Goal: Task Accomplishment & Management: Manage account settings

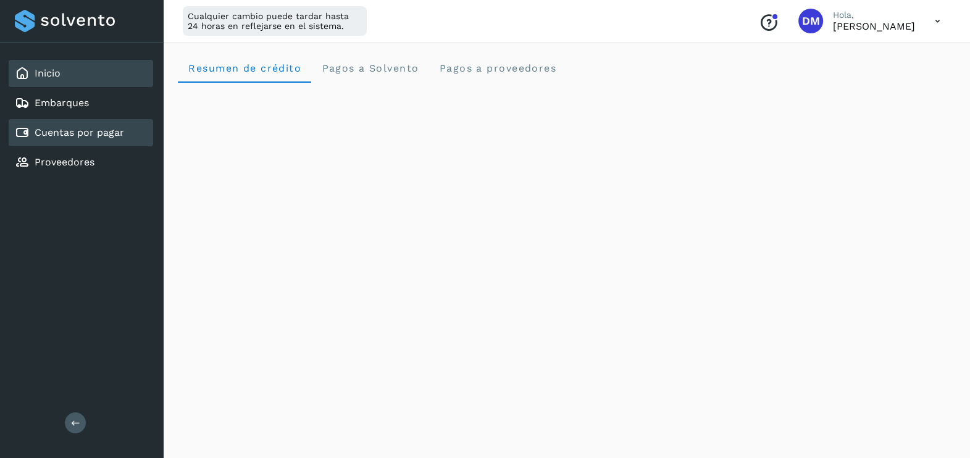
click at [43, 128] on link "Cuentas por pagar" at bounding box center [80, 133] width 90 height 12
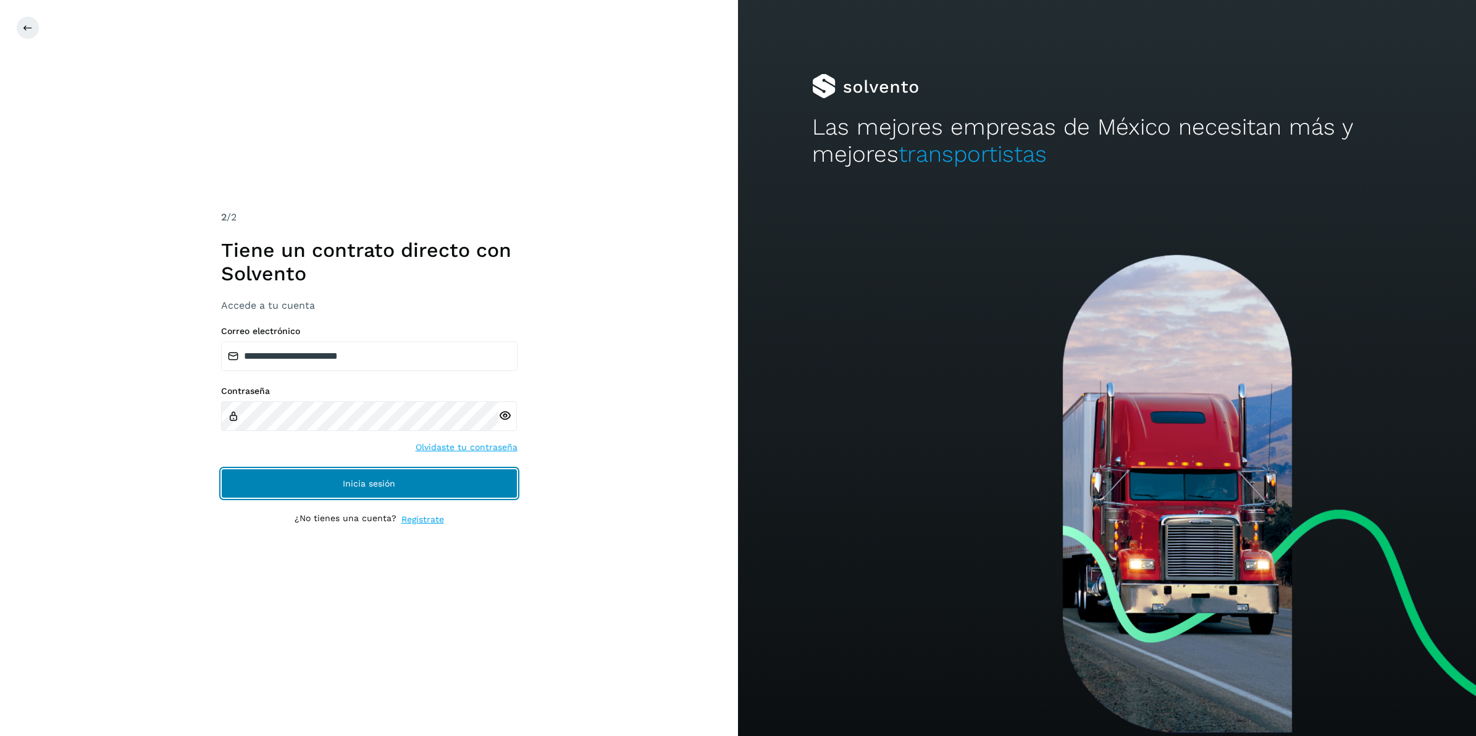
click at [360, 458] on button "Inicia sesión" at bounding box center [369, 484] width 296 height 30
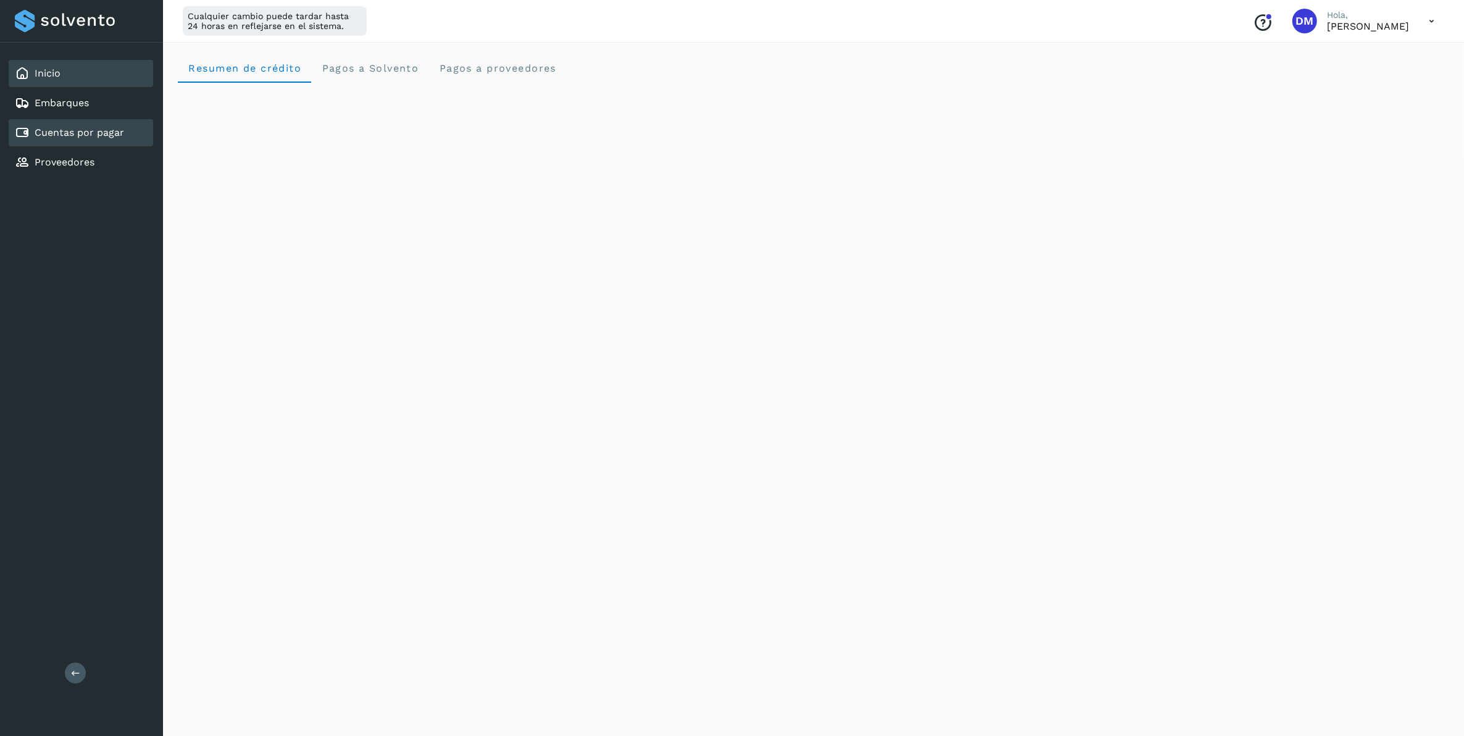
click at [81, 127] on link "Cuentas por pagar" at bounding box center [80, 133] width 90 height 12
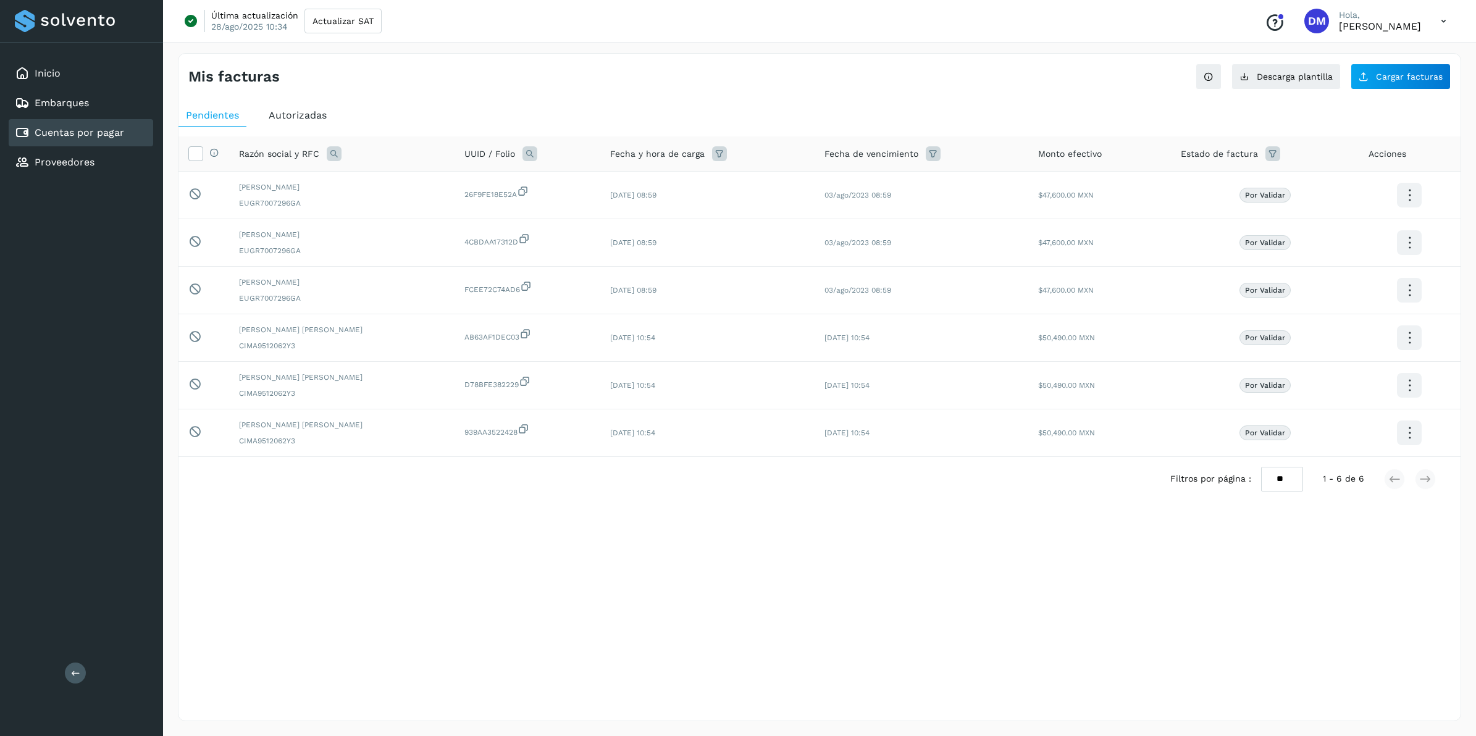
click at [384, 13] on div "Última actualización 28/ago/2025 10:34 Actualizar SAT Conoce nuestros beneficio…" at bounding box center [819, 21] width 1313 height 43
click at [345, 17] on span "Actualizar SAT" at bounding box center [343, 21] width 61 height 9
click at [82, 128] on link "Cuentas por pagar" at bounding box center [80, 133] width 90 height 12
click at [375, 458] on div "Mis facturas Ver instrucciones para cargar Facturas Descarga plantilla Cargar f…" at bounding box center [819, 387] width 1283 height 668
click at [306, 120] on span "Autorizadas" at bounding box center [298, 115] width 58 height 12
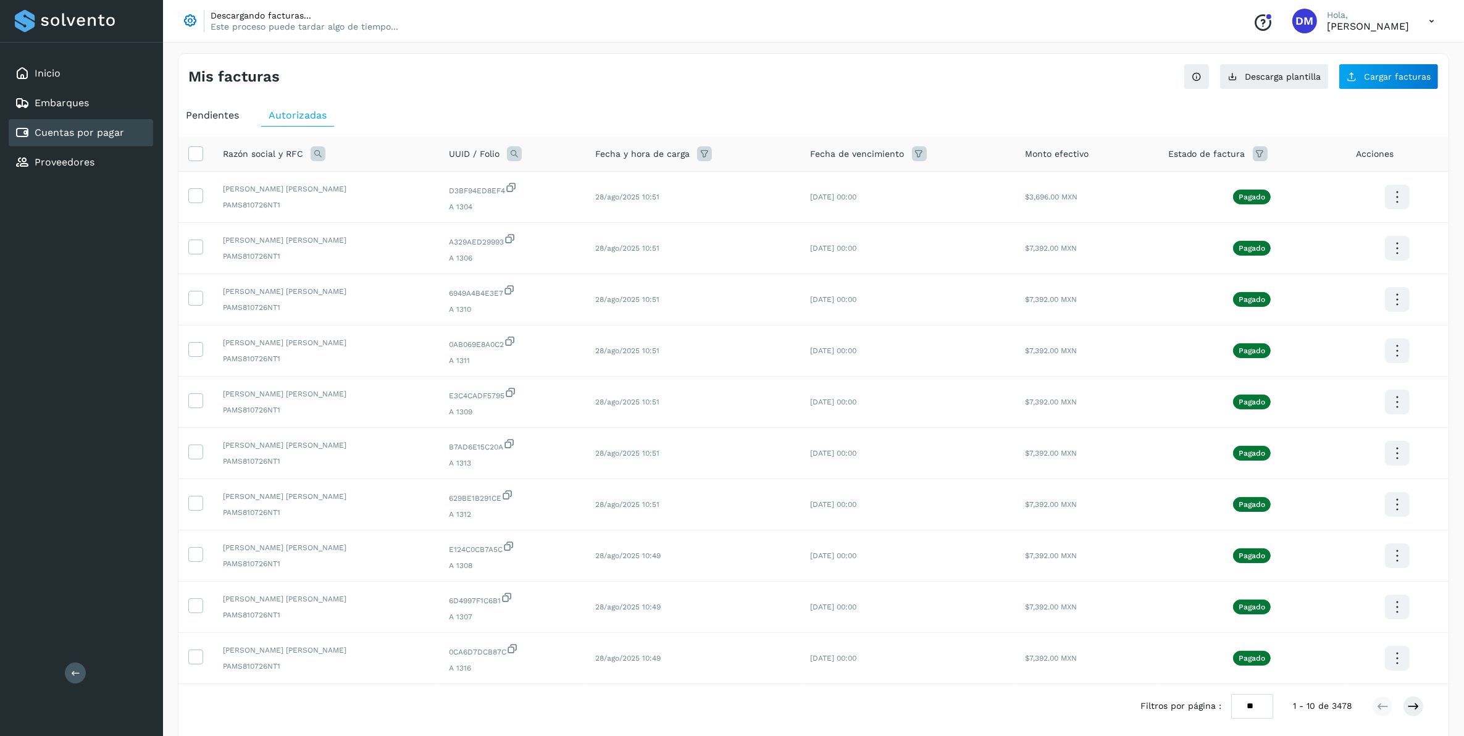
click at [50, 337] on div "Inicio Embarques Cuentas por pagar Proveedores Salir" at bounding box center [81, 368] width 163 height 736
click at [52, 75] on link "Inicio" at bounding box center [48, 73] width 26 height 12
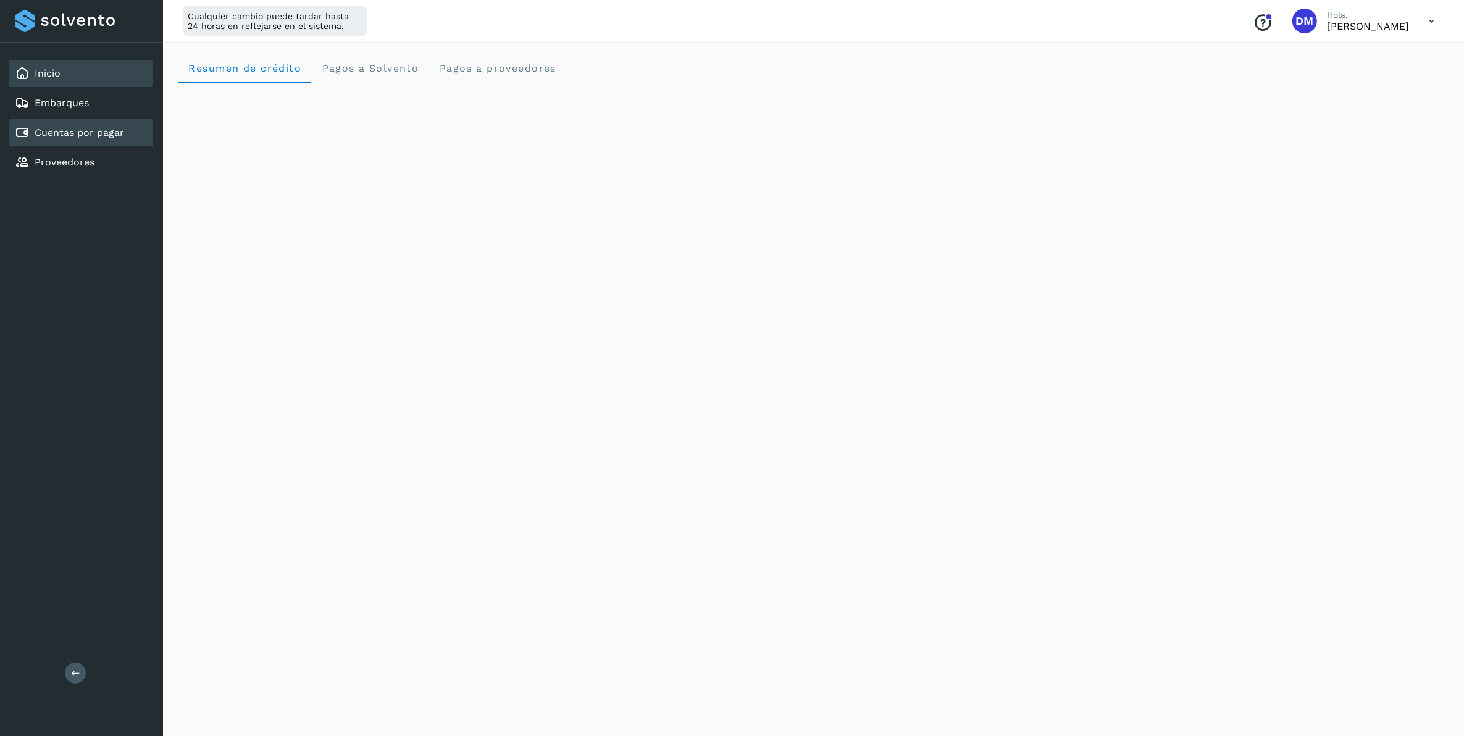
click at [90, 130] on link "Cuentas por pagar" at bounding box center [80, 133] width 90 height 12
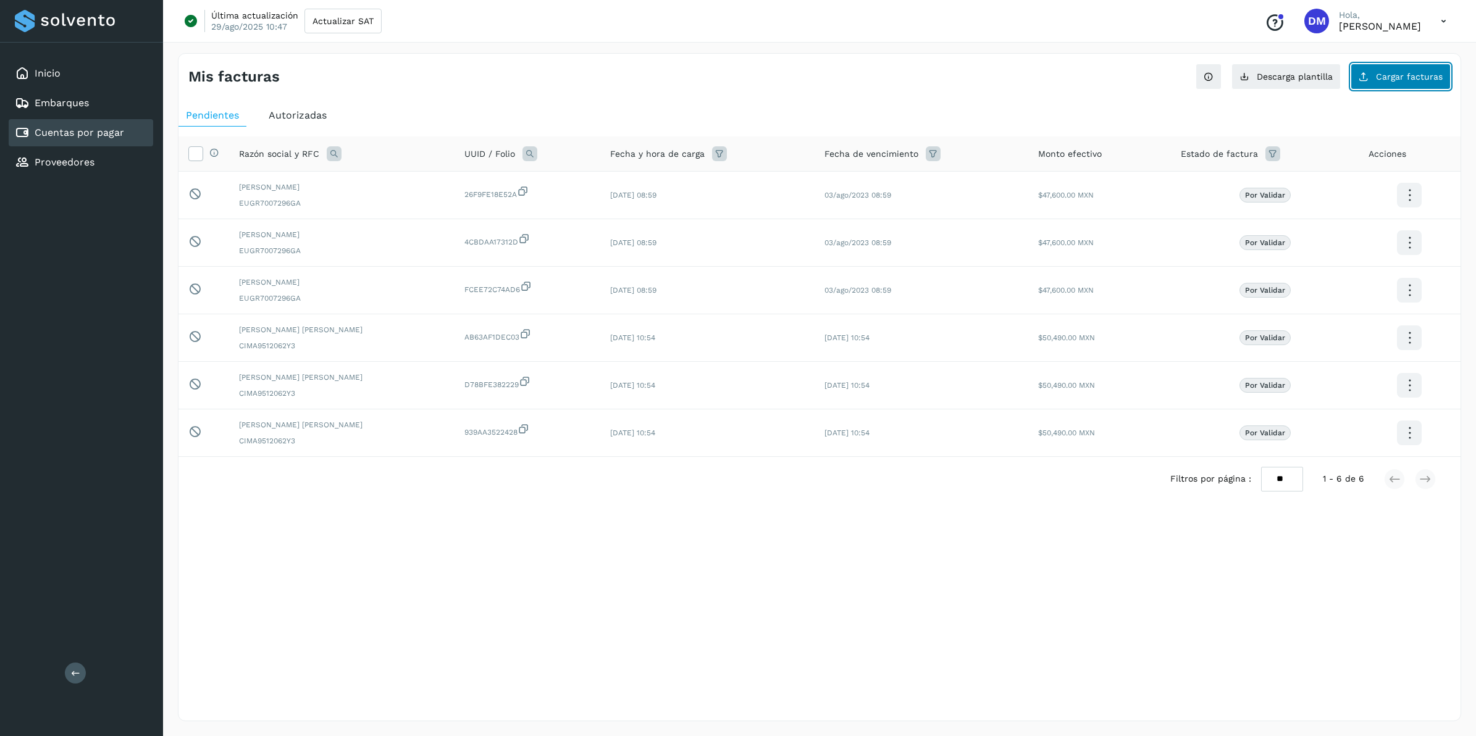
click at [970, 75] on span "Cargar facturas" at bounding box center [1409, 76] width 67 height 9
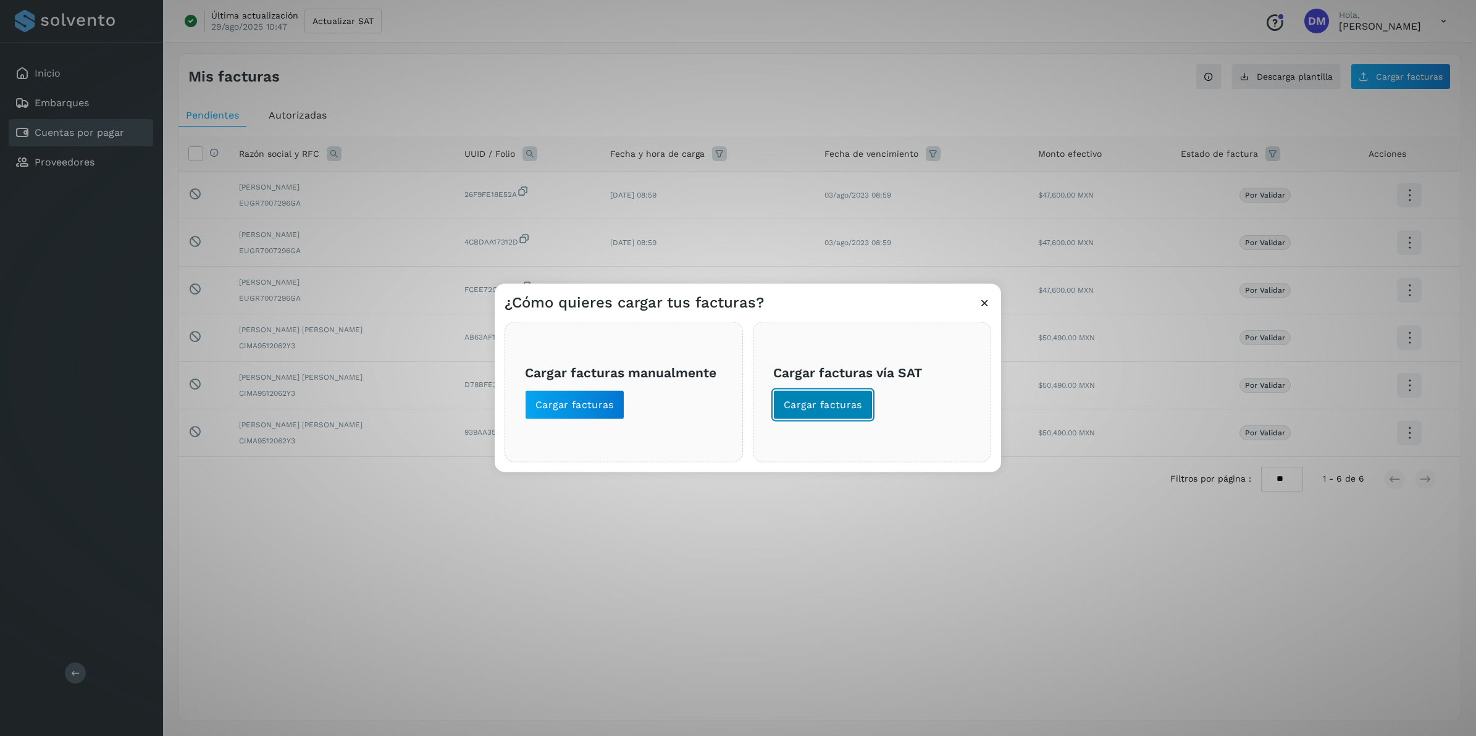
click at [821, 412] on button "Cargar facturas" at bounding box center [822, 405] width 99 height 30
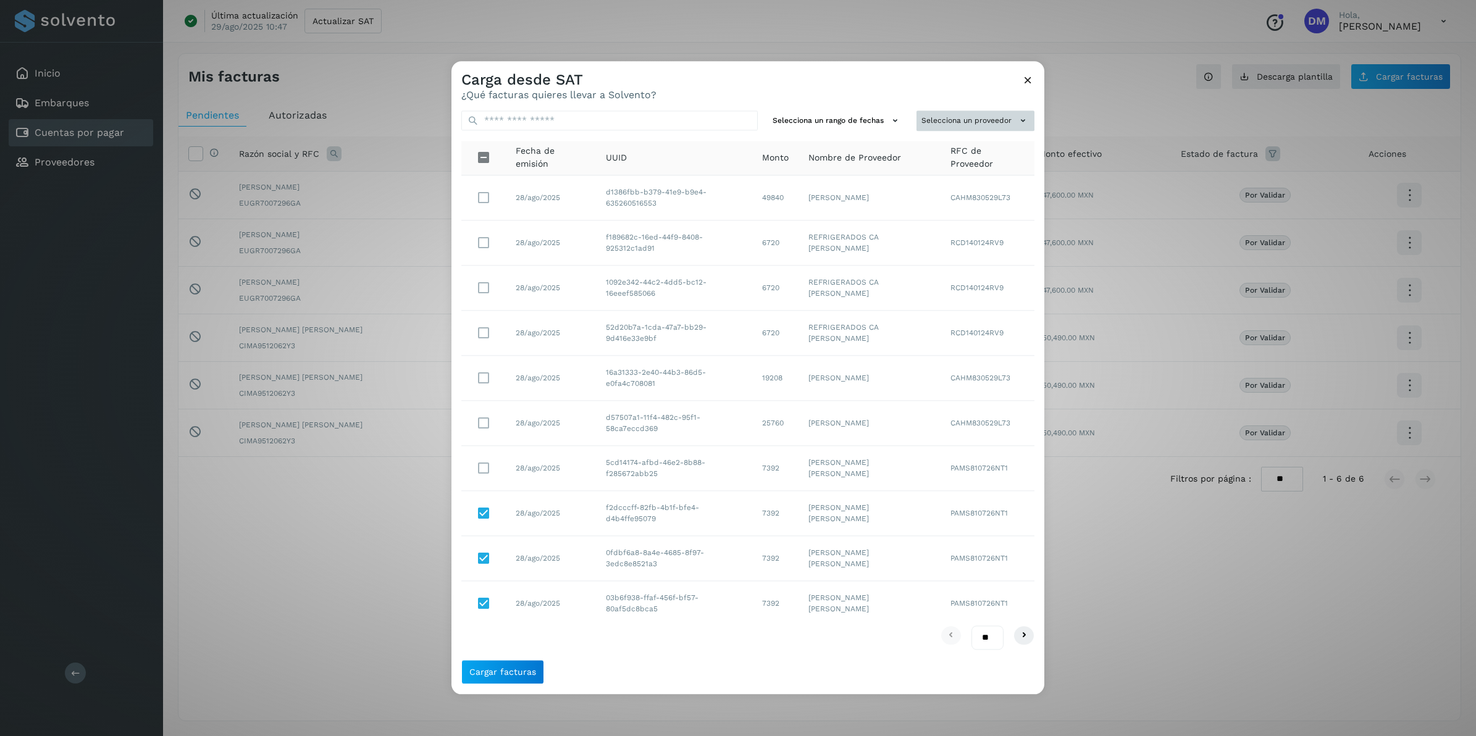
click at [948, 116] on button "Selecciona un proveedor" at bounding box center [976, 121] width 118 height 20
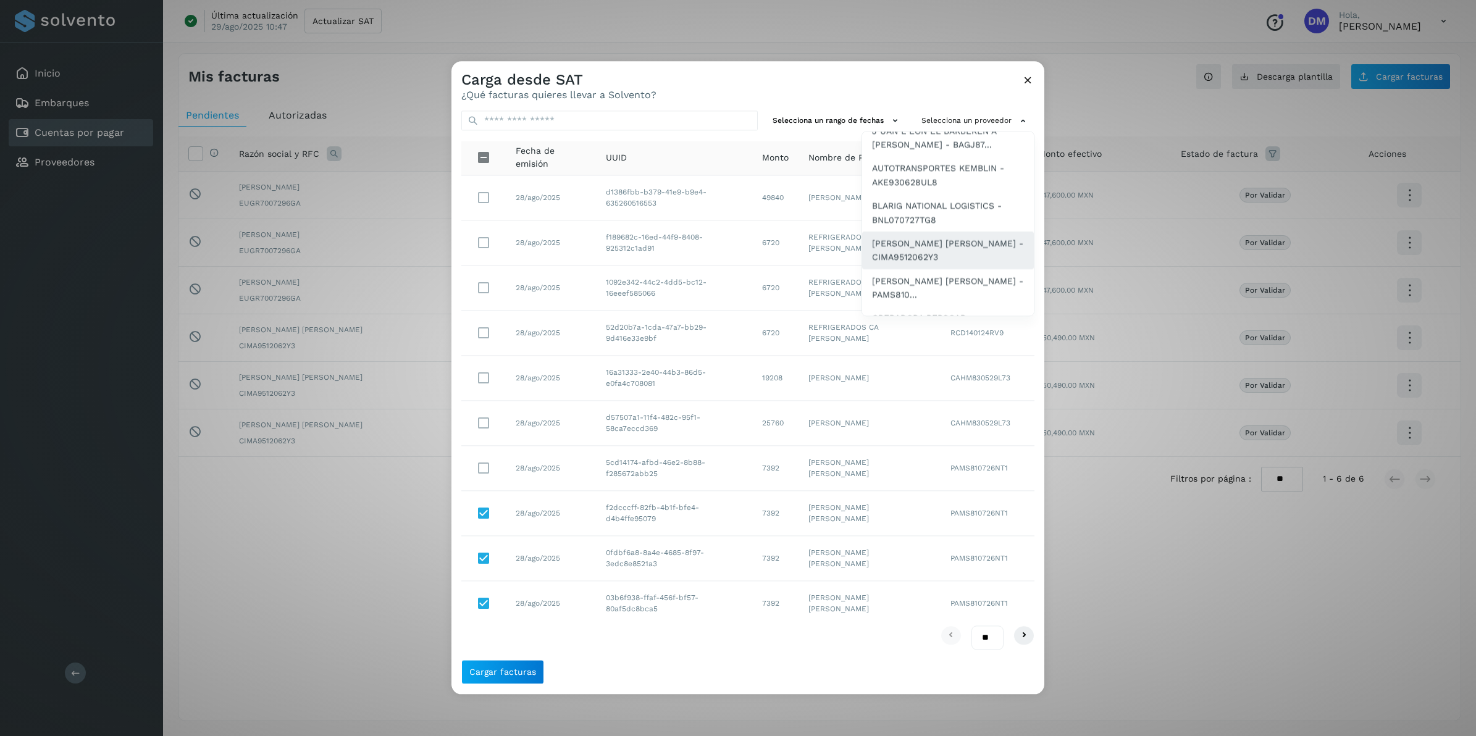
scroll to position [154, 0]
click at [905, 207] on span "[PERSON_NAME] [PERSON_NAME] - PAMS810..." at bounding box center [948, 211] width 152 height 28
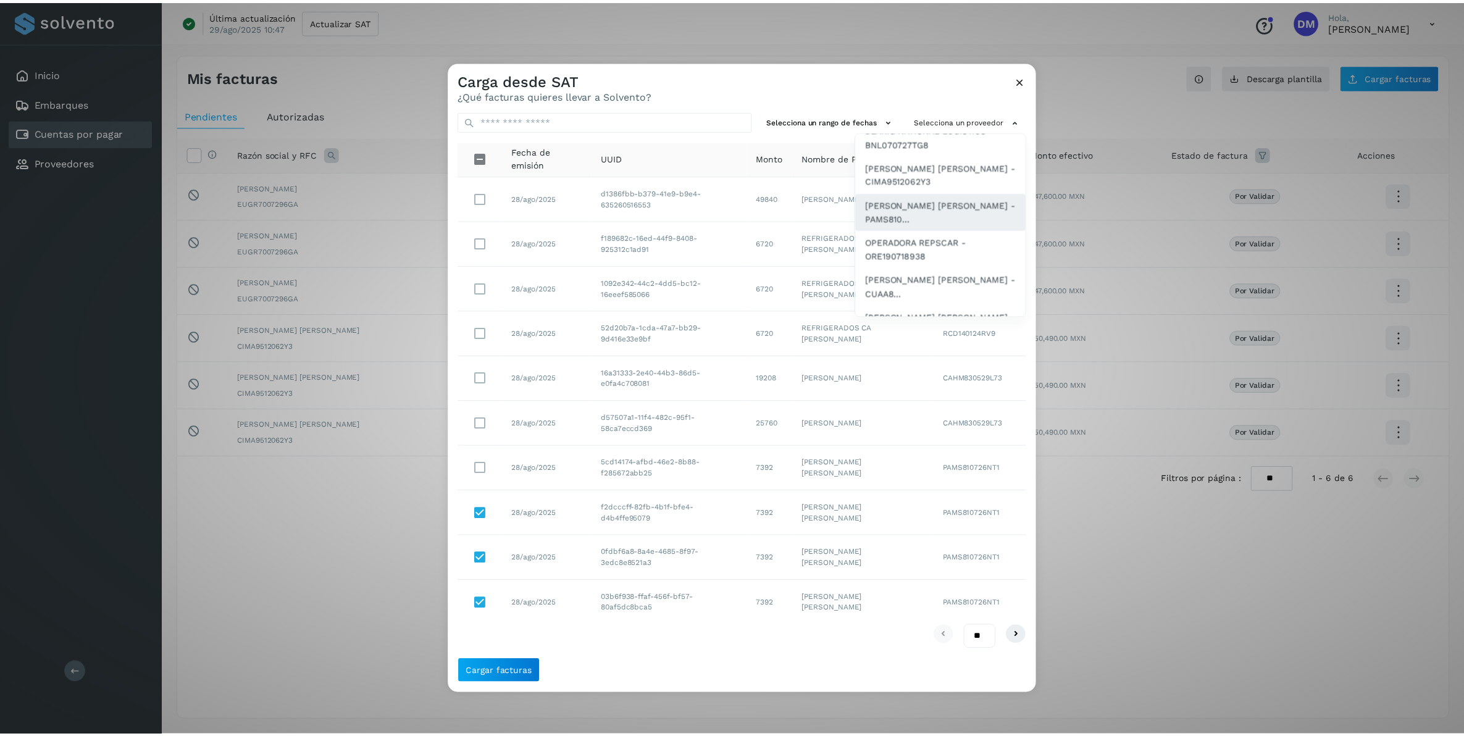
scroll to position [0, 0]
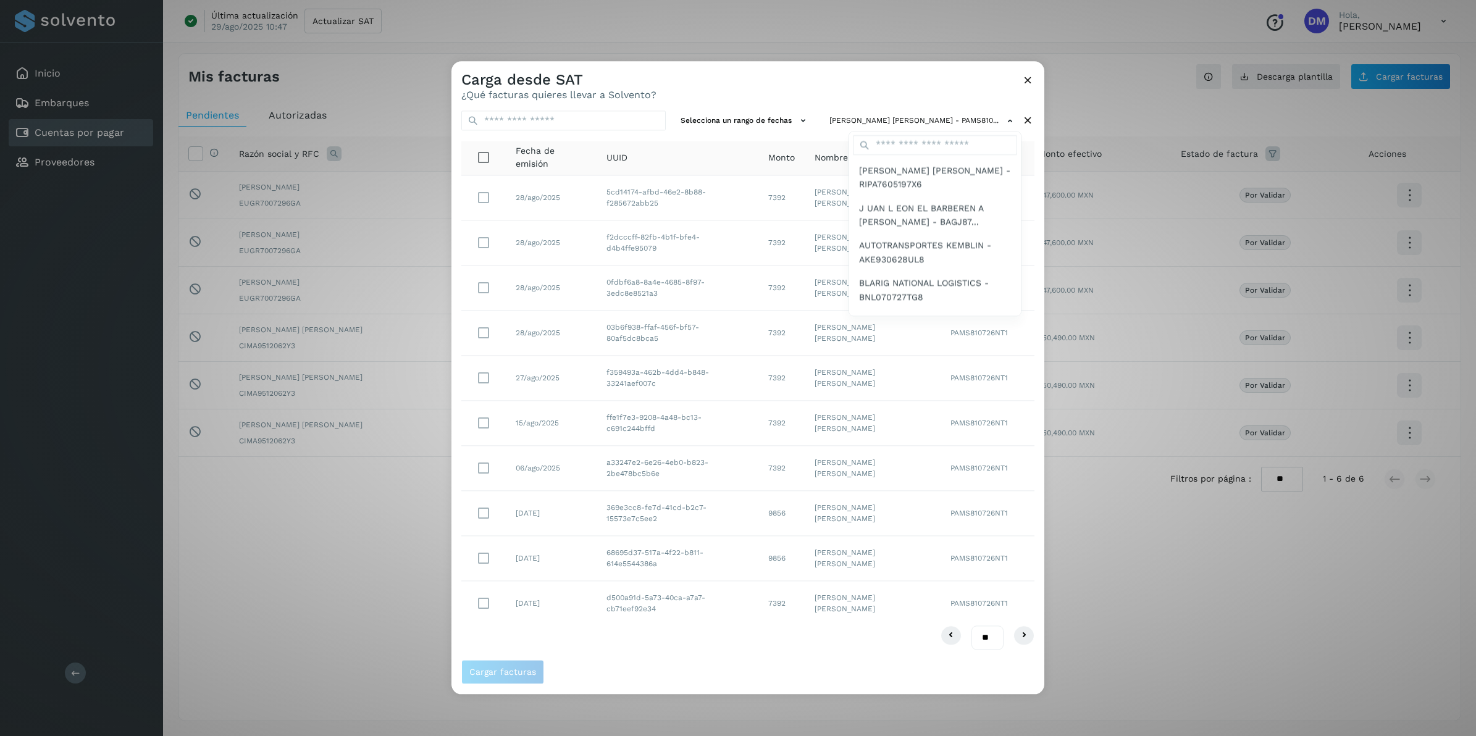
click at [874, 81] on div at bounding box center [1189, 429] width 1476 height 736
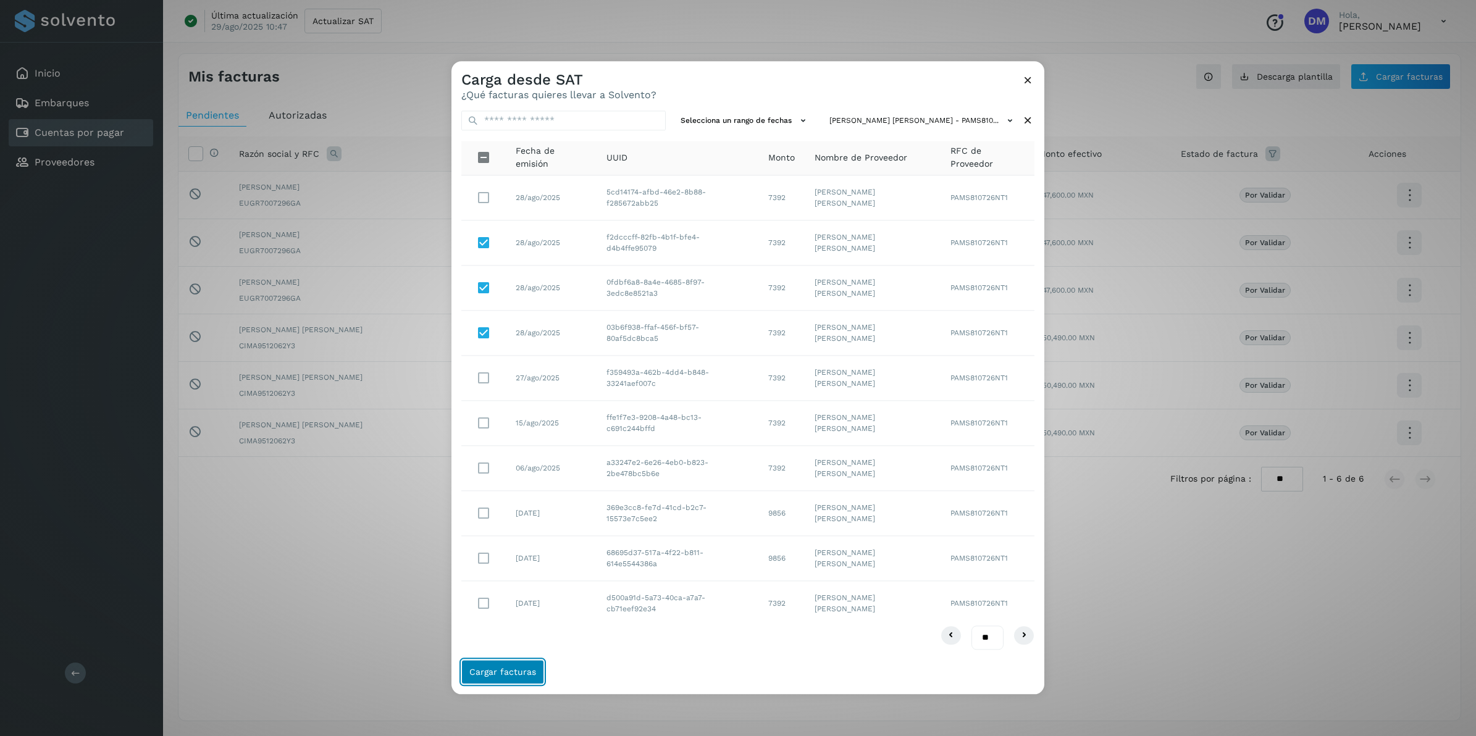
click at [489, 458] on button "Cargar facturas" at bounding box center [502, 672] width 83 height 25
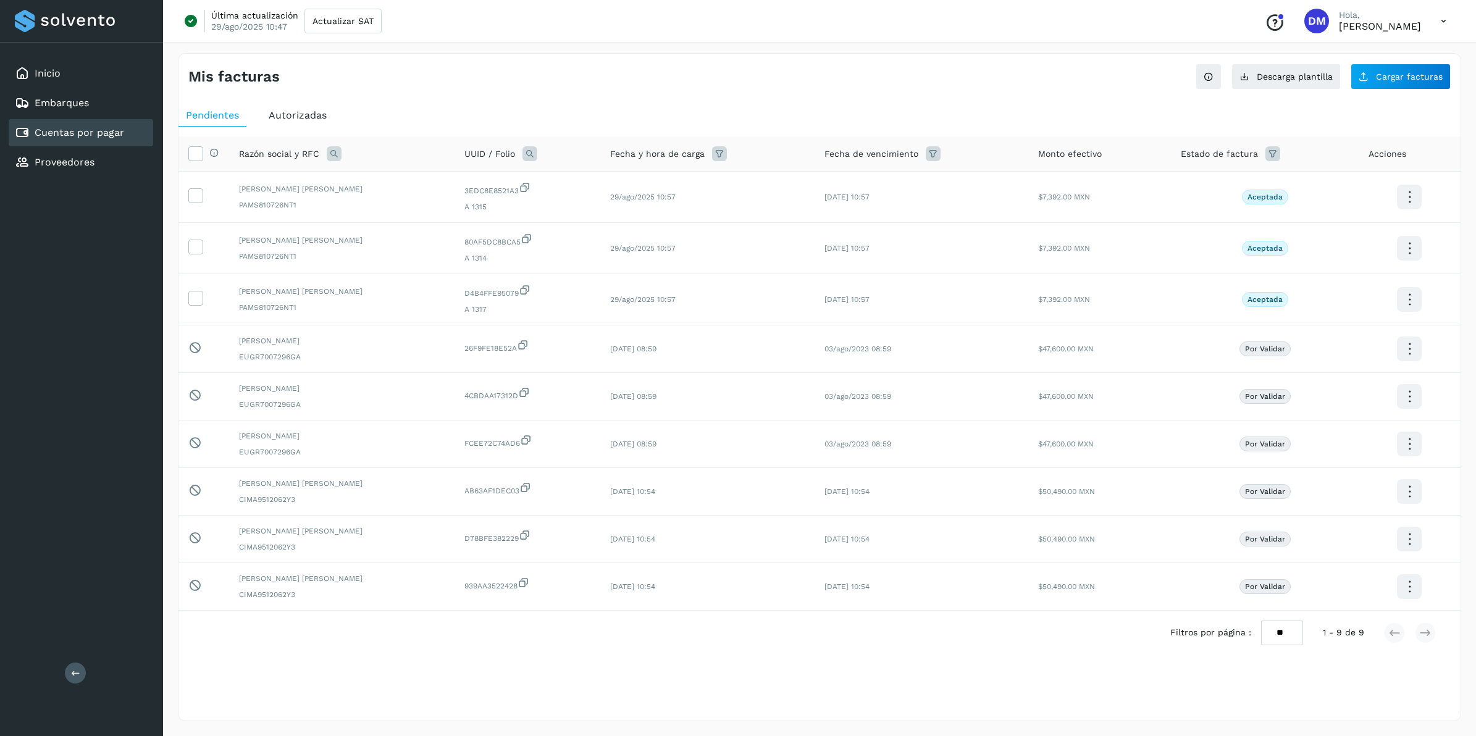
click at [323, 115] on span "Autorizadas" at bounding box center [298, 115] width 58 height 12
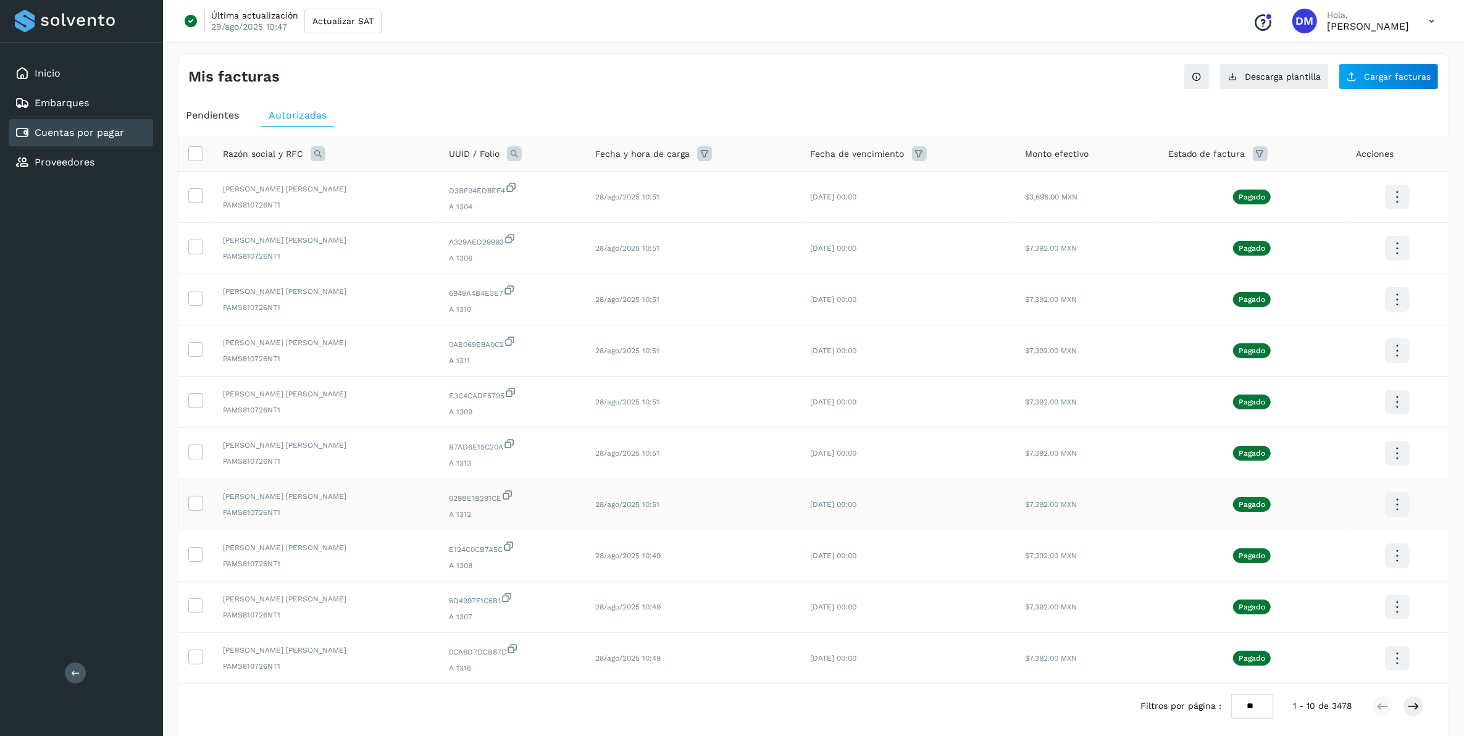
scroll to position [56, 0]
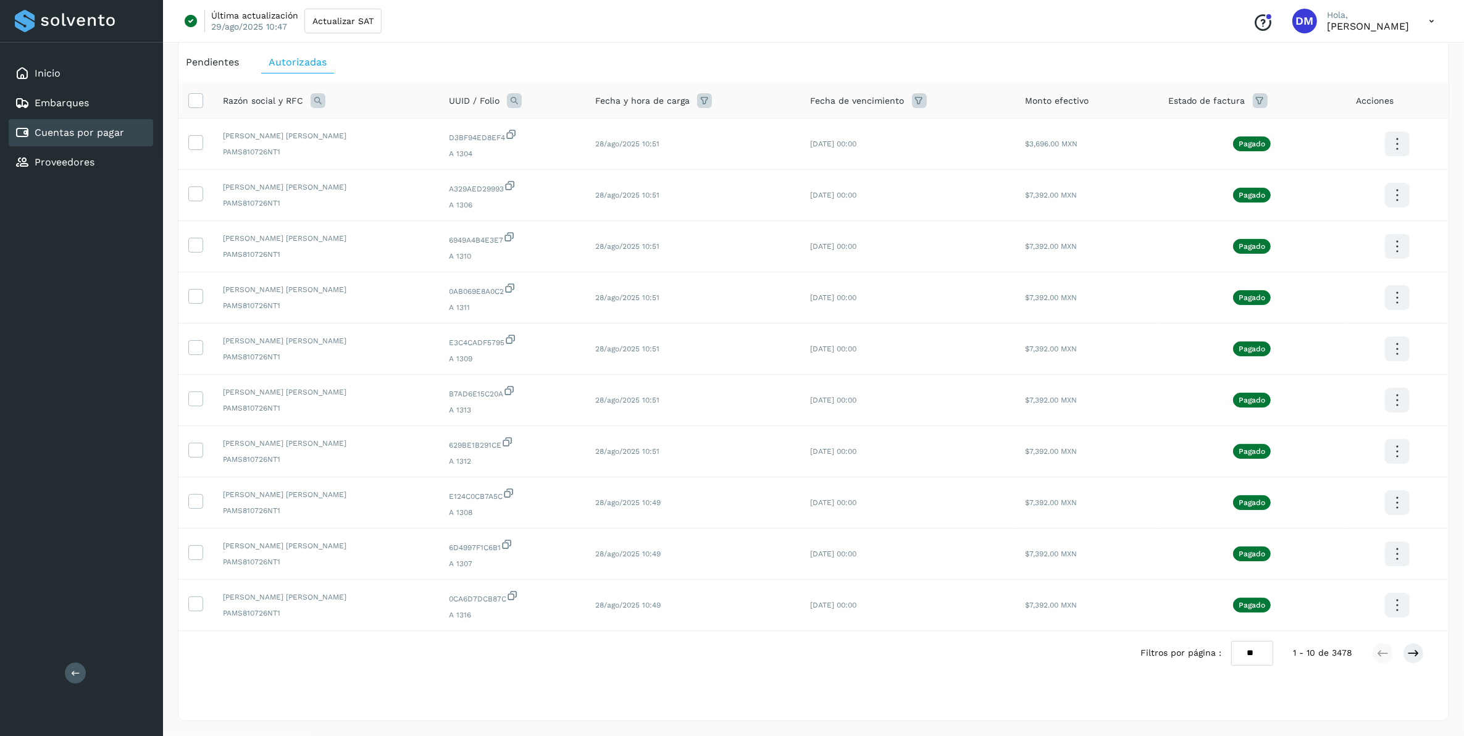
click at [970, 458] on select "** ** **" at bounding box center [1253, 653] width 42 height 24
select select "**"
click at [970, 458] on select "** ** **" at bounding box center [1253, 653] width 42 height 24
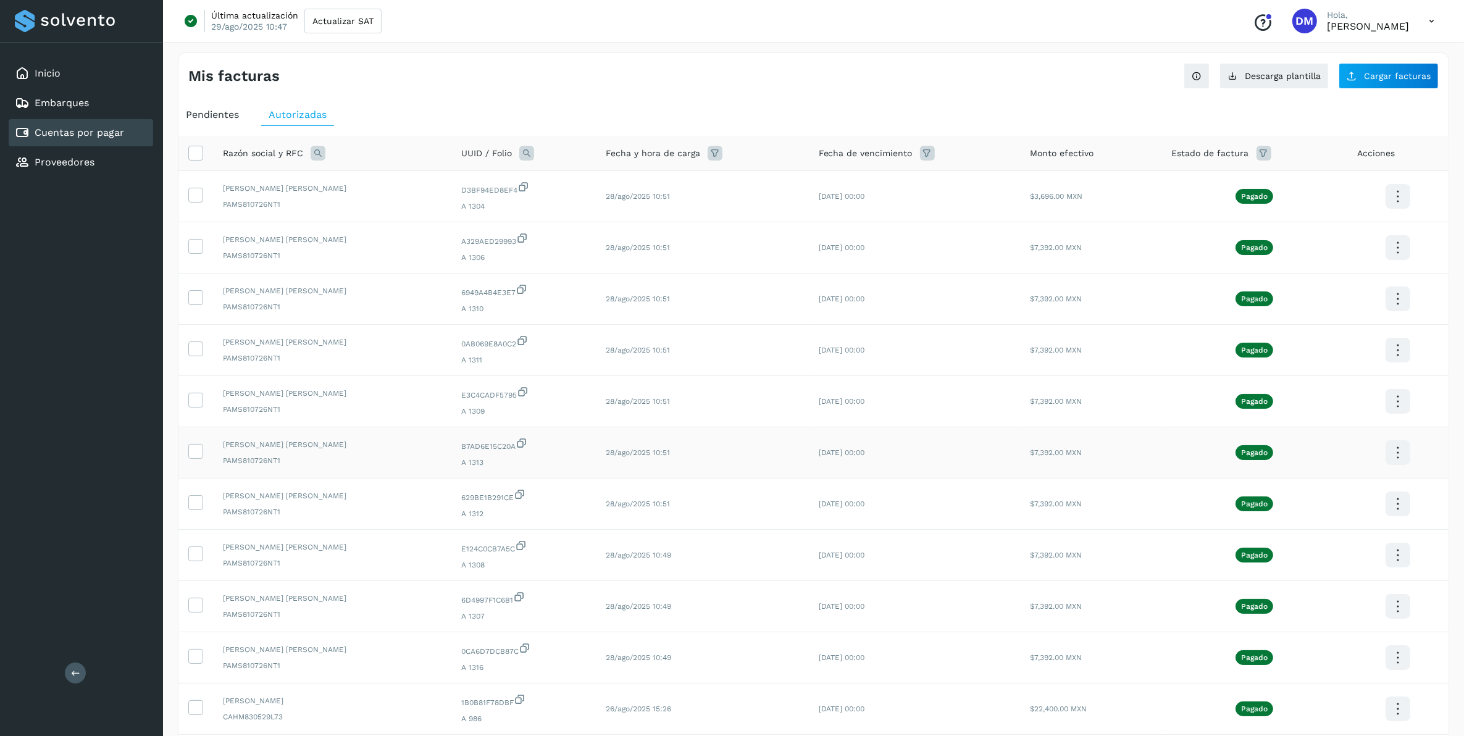
scroll to position [0, 0]
click at [320, 153] on icon at bounding box center [318, 153] width 15 height 15
click at [390, 206] on input "text" at bounding box center [399, 206] width 152 height 20
type input "****"
click at [337, 177] on label "Razón social" at bounding box center [360, 181] width 74 height 13
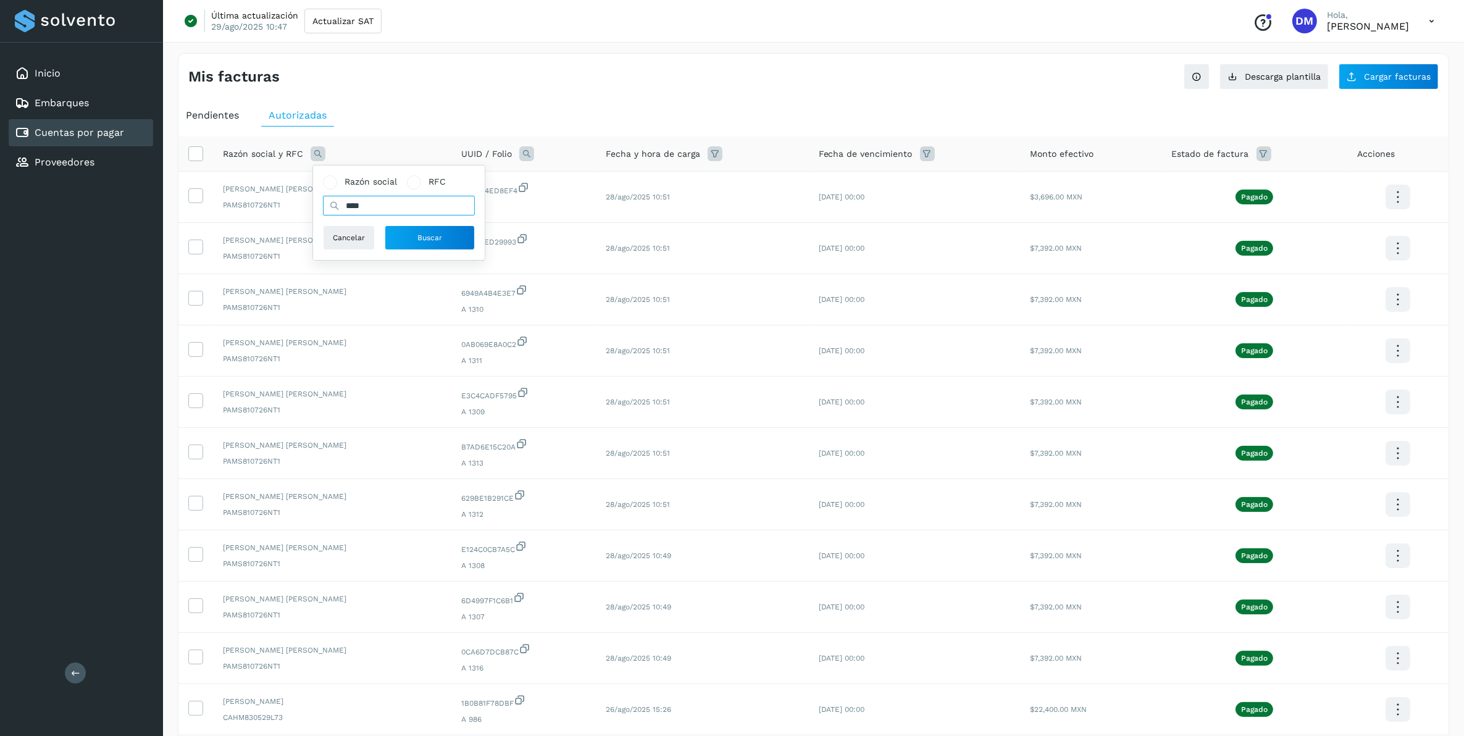
click at [390, 204] on input "****" at bounding box center [399, 206] width 152 height 20
click at [422, 240] on span "Buscar" at bounding box center [430, 237] width 25 height 11
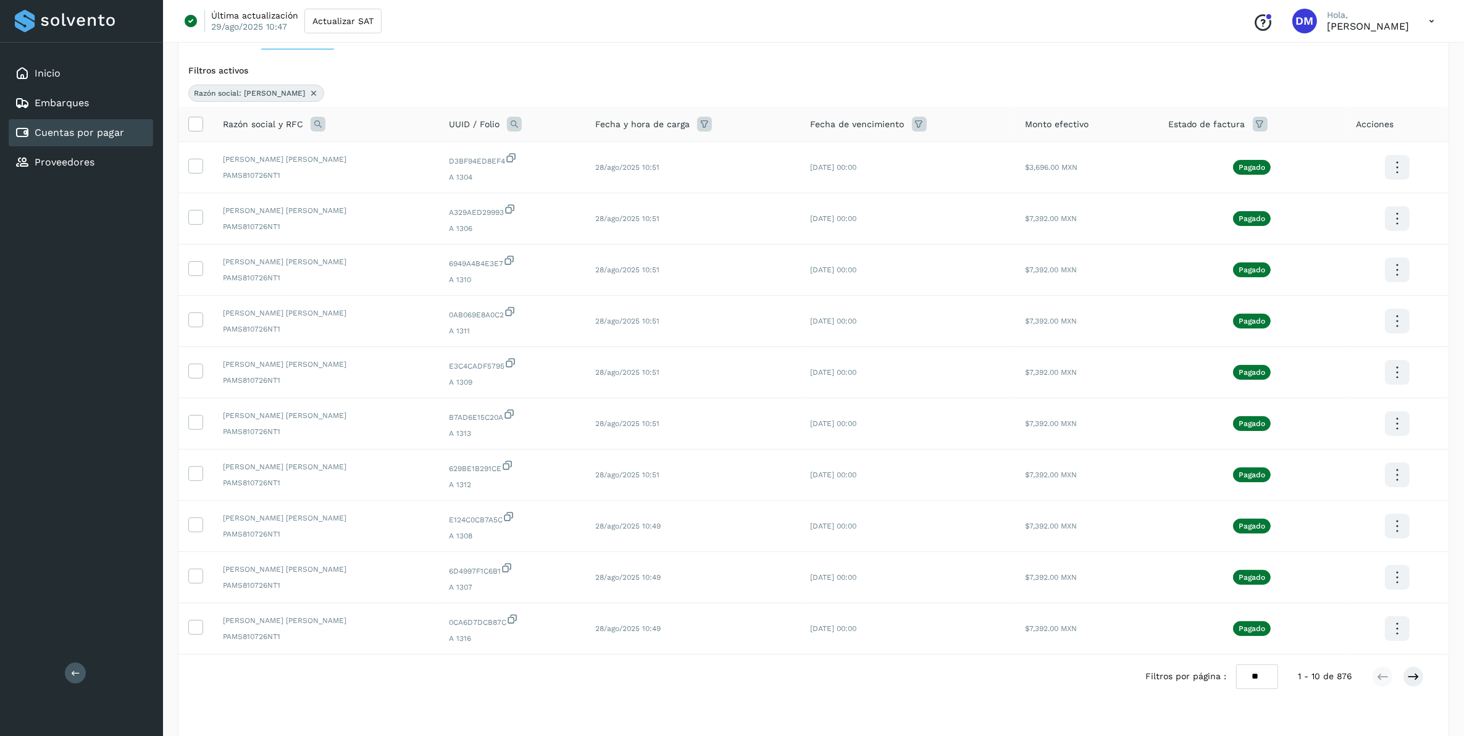
scroll to position [104, 0]
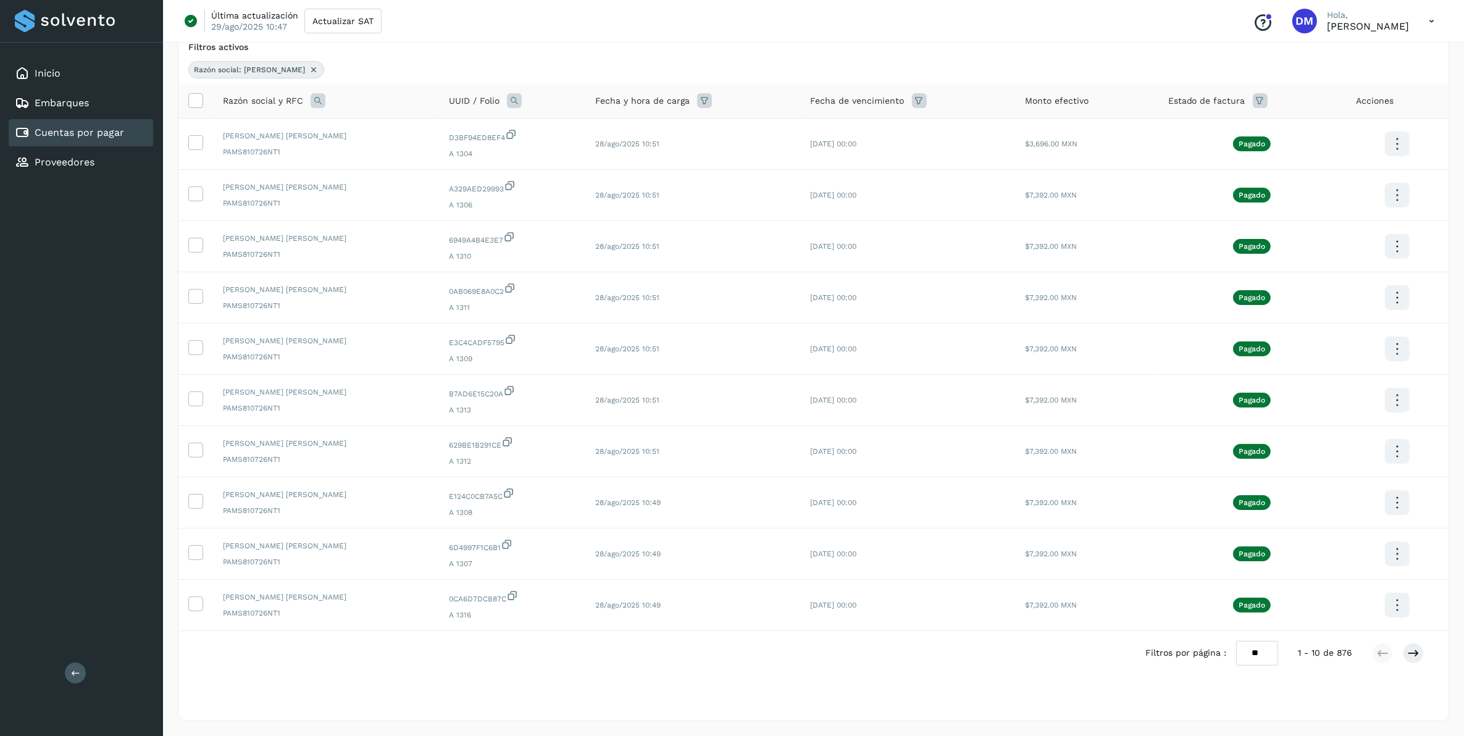
click at [970, 458] on select "** ** **" at bounding box center [1258, 653] width 42 height 24
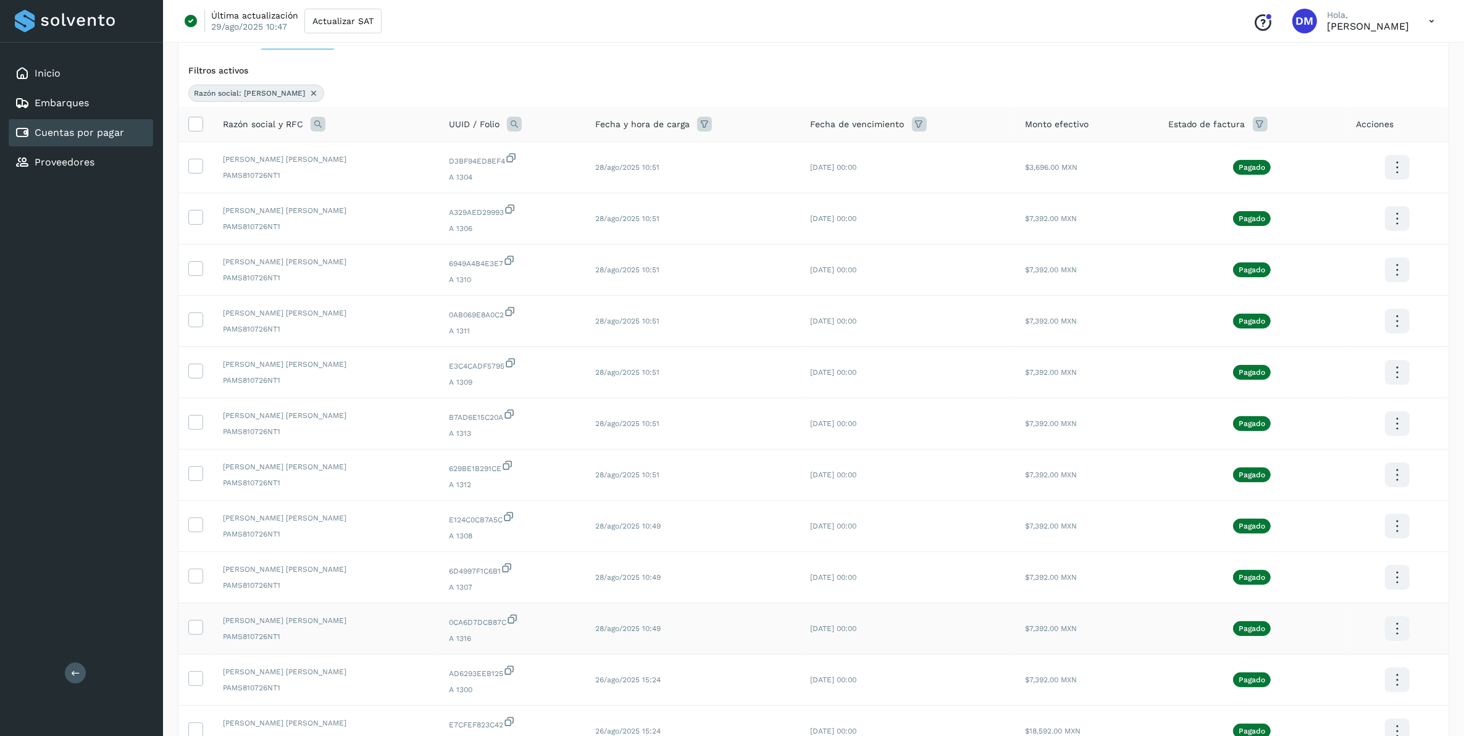
scroll to position [0, 0]
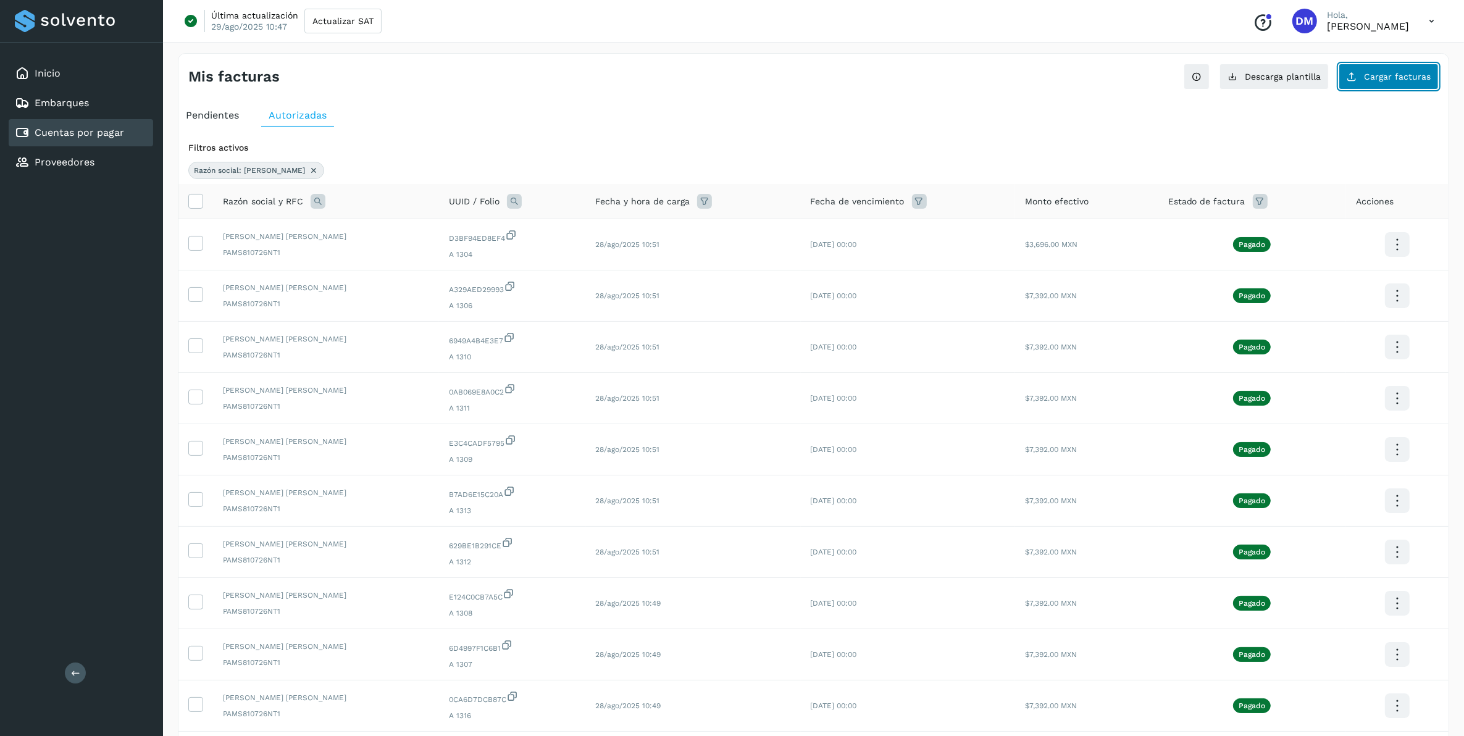
click at [970, 74] on span "Cargar facturas" at bounding box center [1397, 76] width 67 height 9
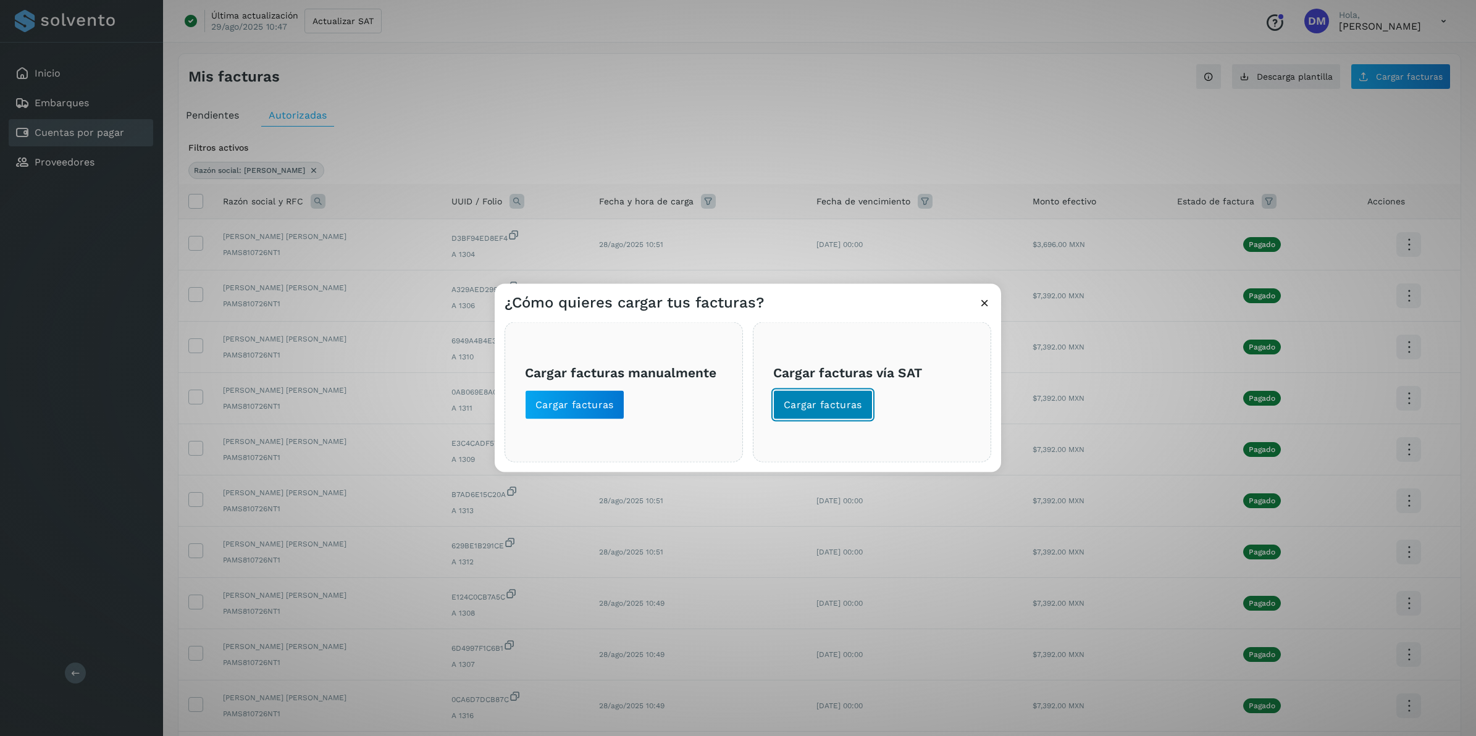
click at [806, 408] on span "Cargar facturas" at bounding box center [823, 405] width 78 height 14
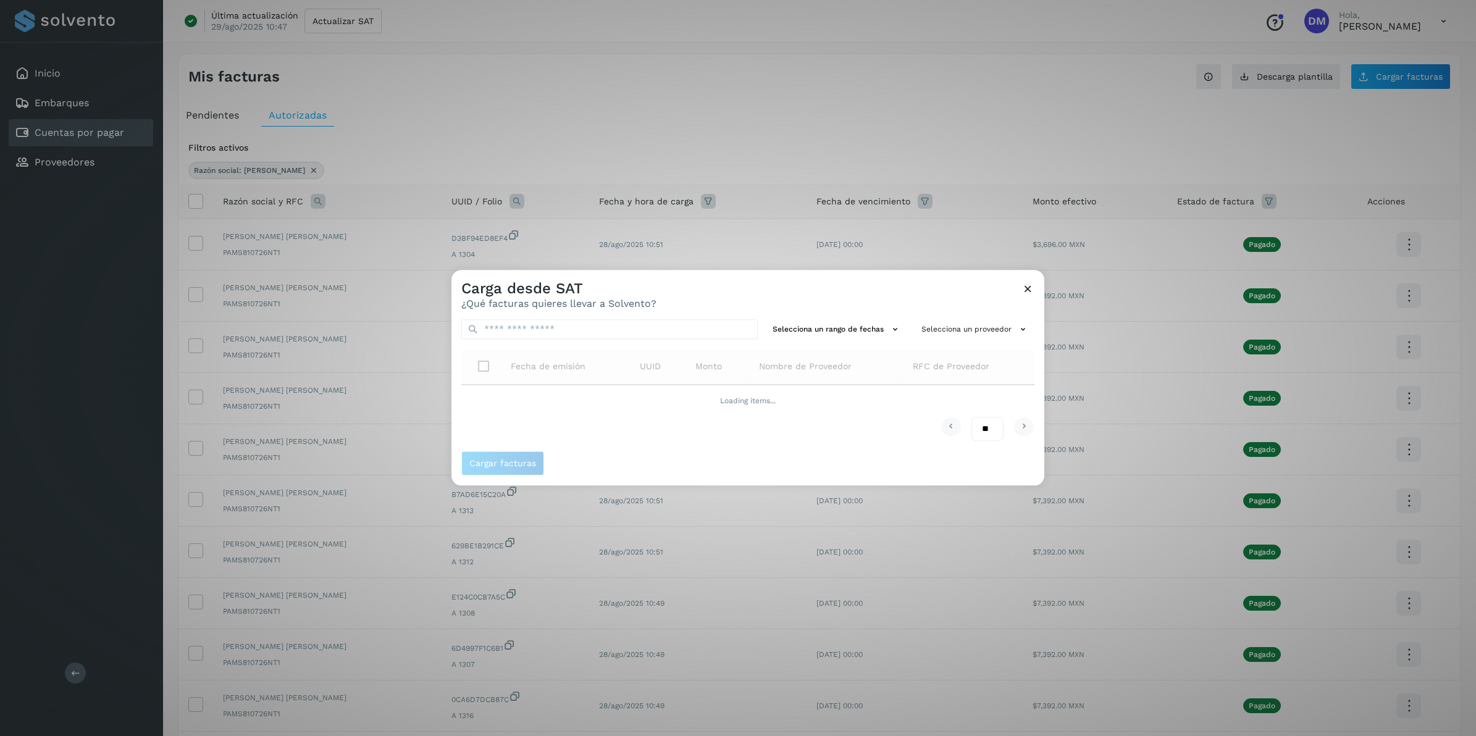
click at [970, 291] on icon at bounding box center [1028, 288] width 13 height 13
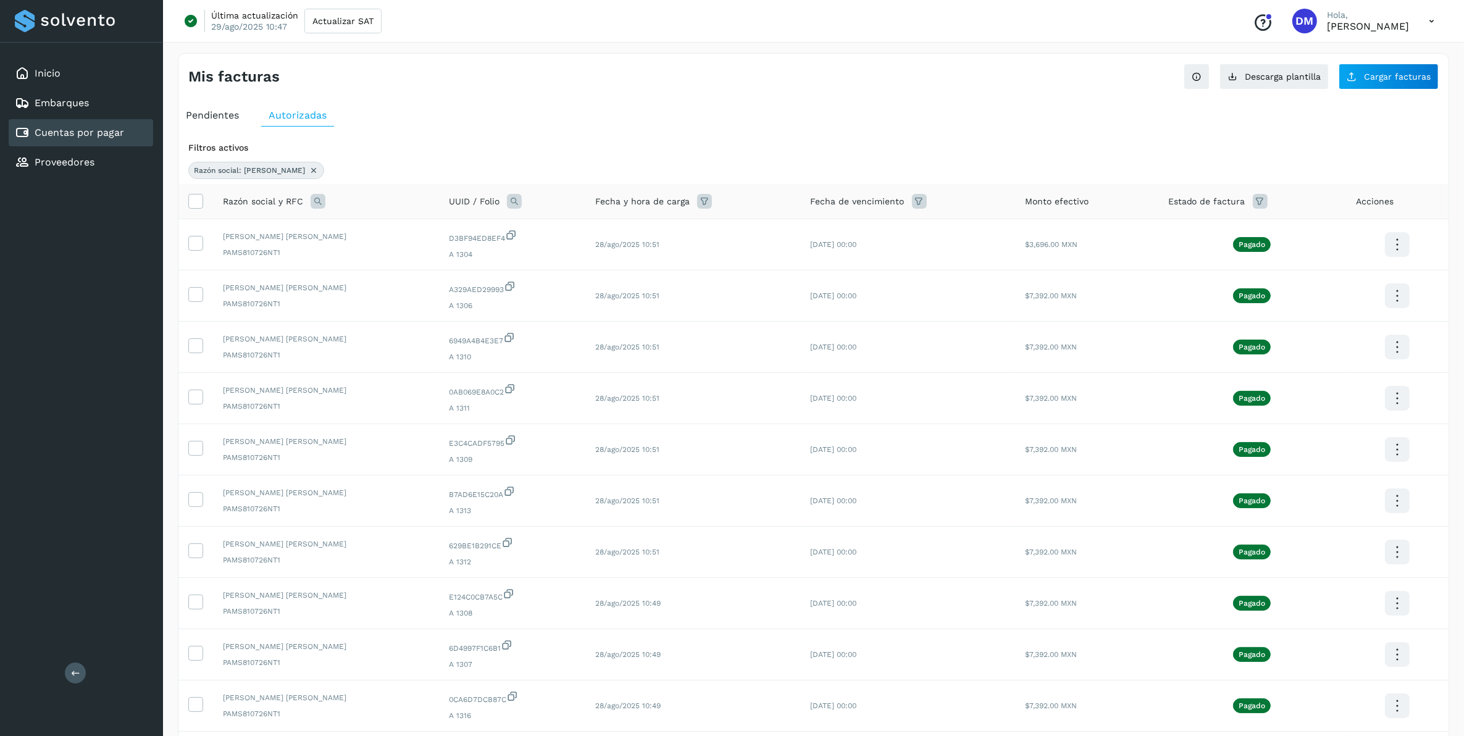
click at [224, 120] on span "Pendientes" at bounding box center [212, 115] width 53 height 12
select select "**"
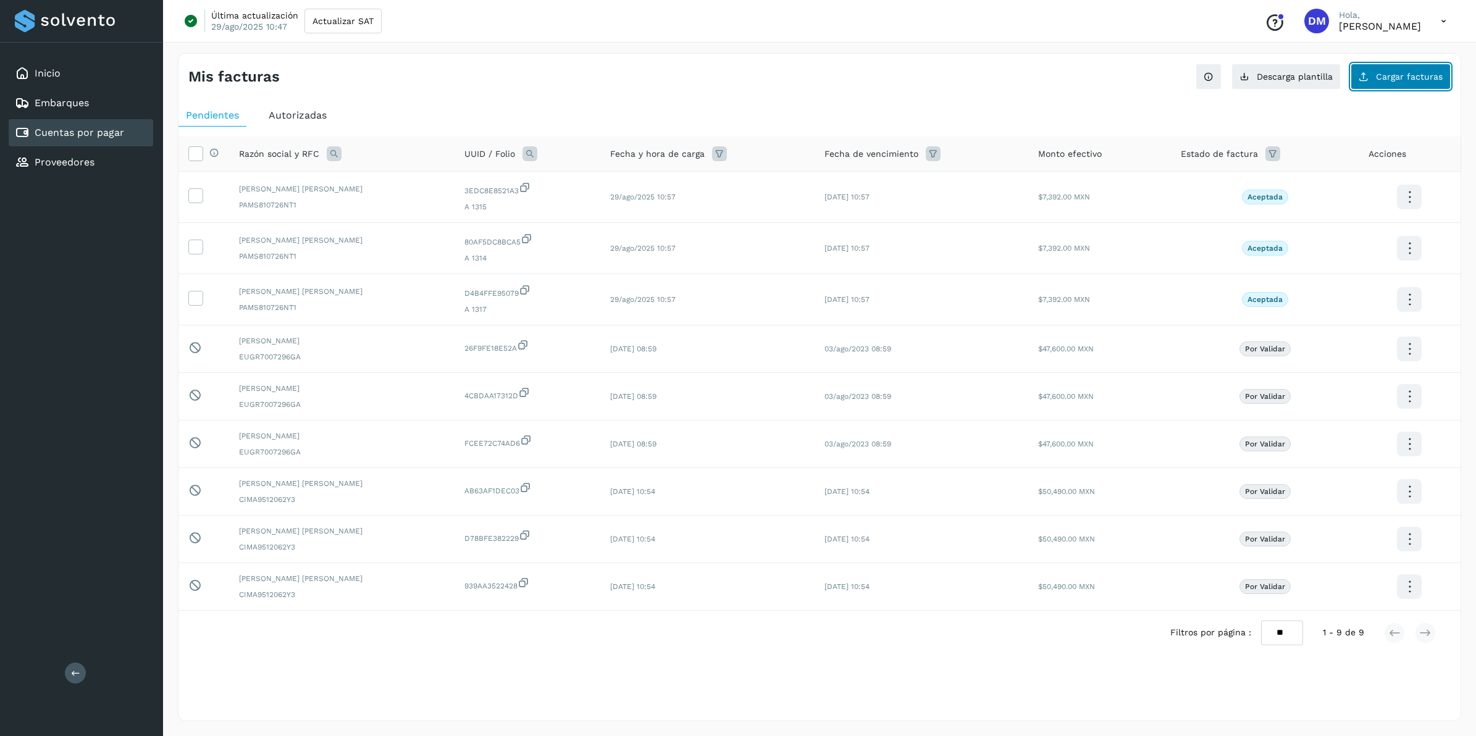
click at [970, 73] on span "Cargar facturas" at bounding box center [1409, 76] width 67 height 9
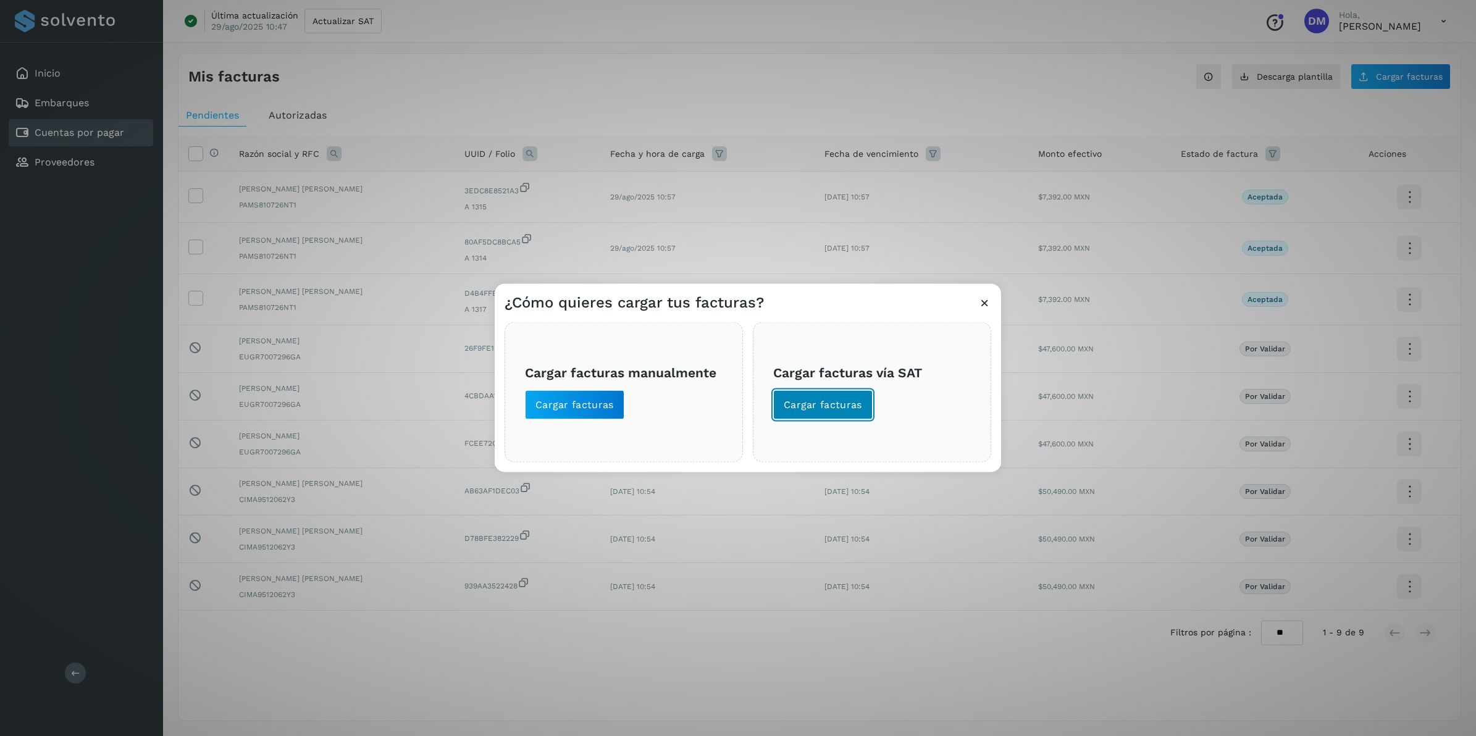
click at [846, 398] on span "Cargar facturas" at bounding box center [823, 405] width 78 height 14
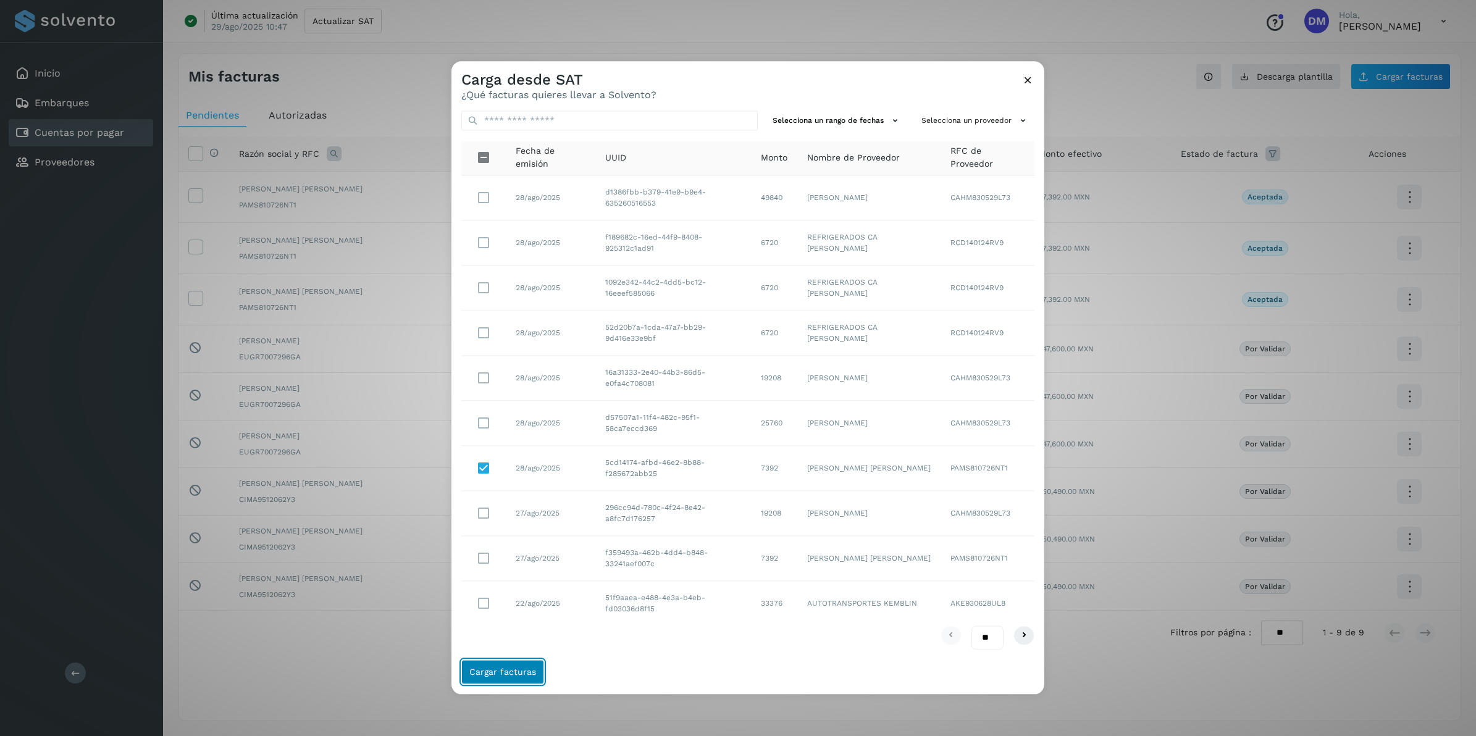
click at [511, 458] on button "Cargar facturas" at bounding box center [502, 672] width 83 height 25
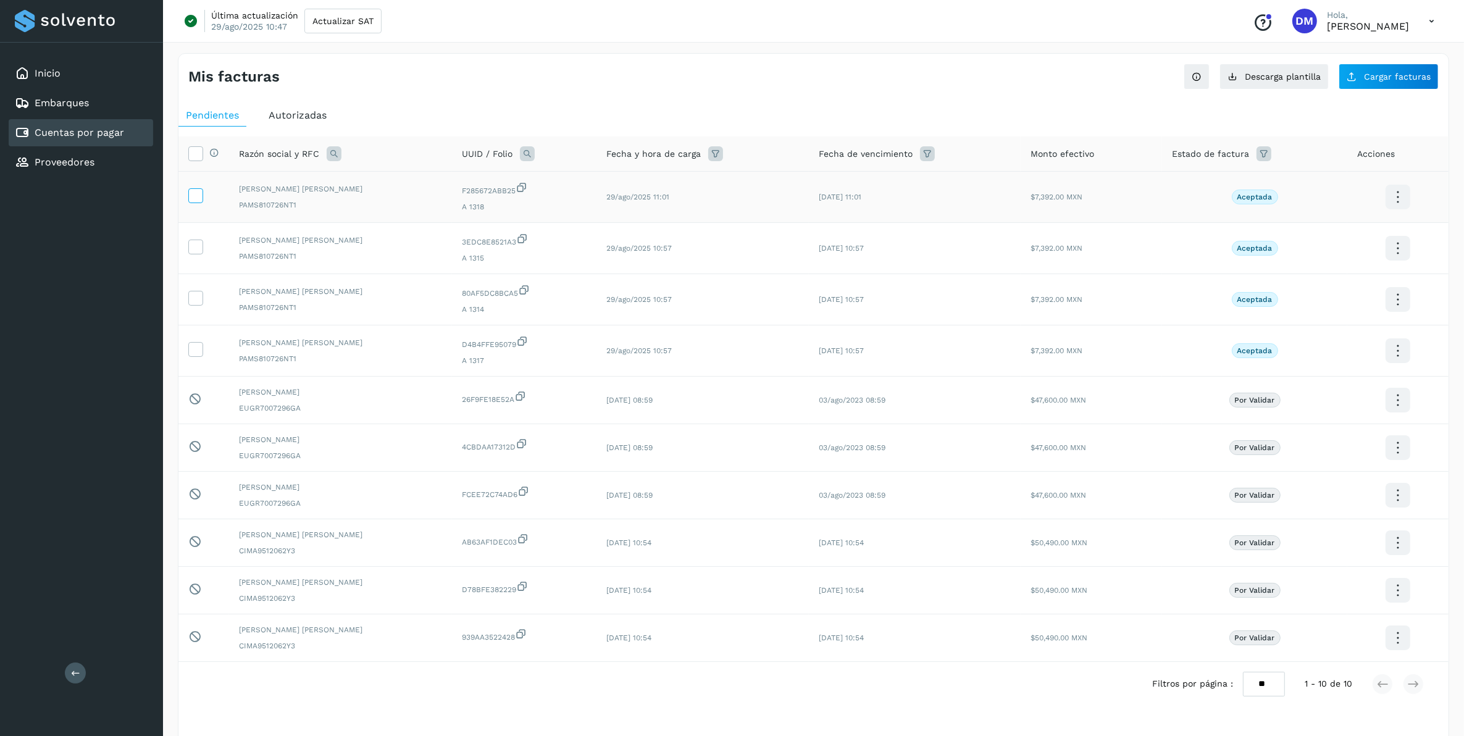
drag, startPoint x: 189, startPoint y: 196, endPoint x: 201, endPoint y: 201, distance: 13.3
click at [189, 196] on icon at bounding box center [195, 194] width 13 height 13
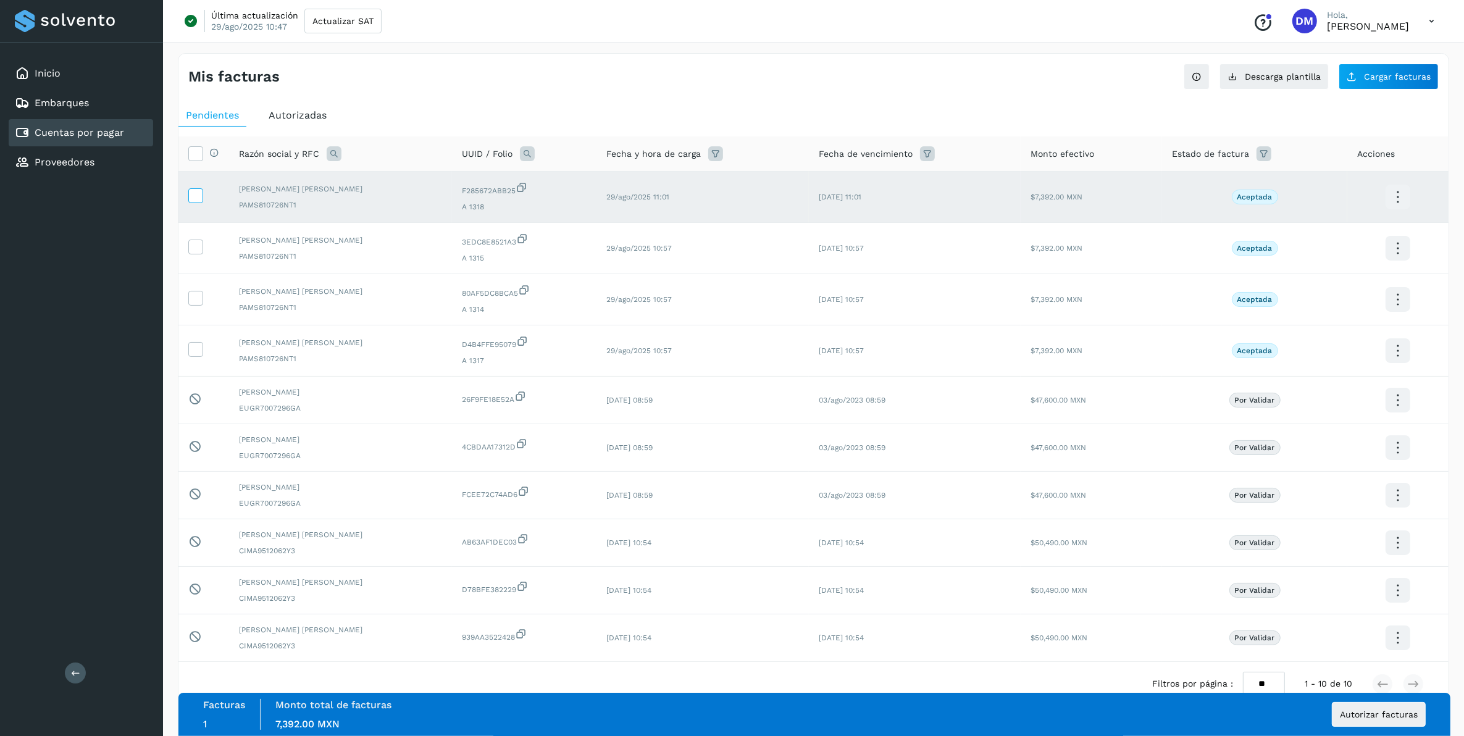
click at [195, 203] on label at bounding box center [195, 195] width 15 height 15
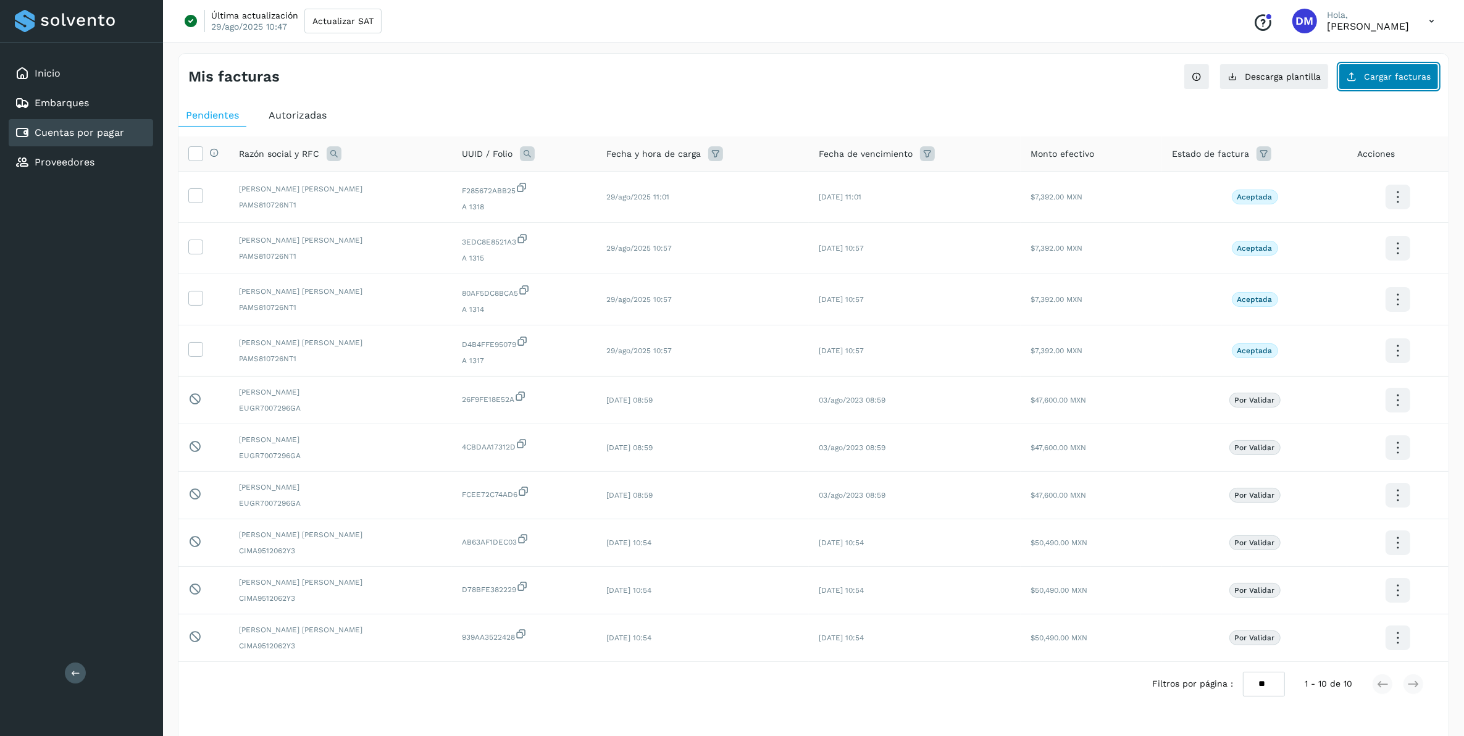
click at [970, 81] on span "Cargar facturas" at bounding box center [1397, 76] width 67 height 9
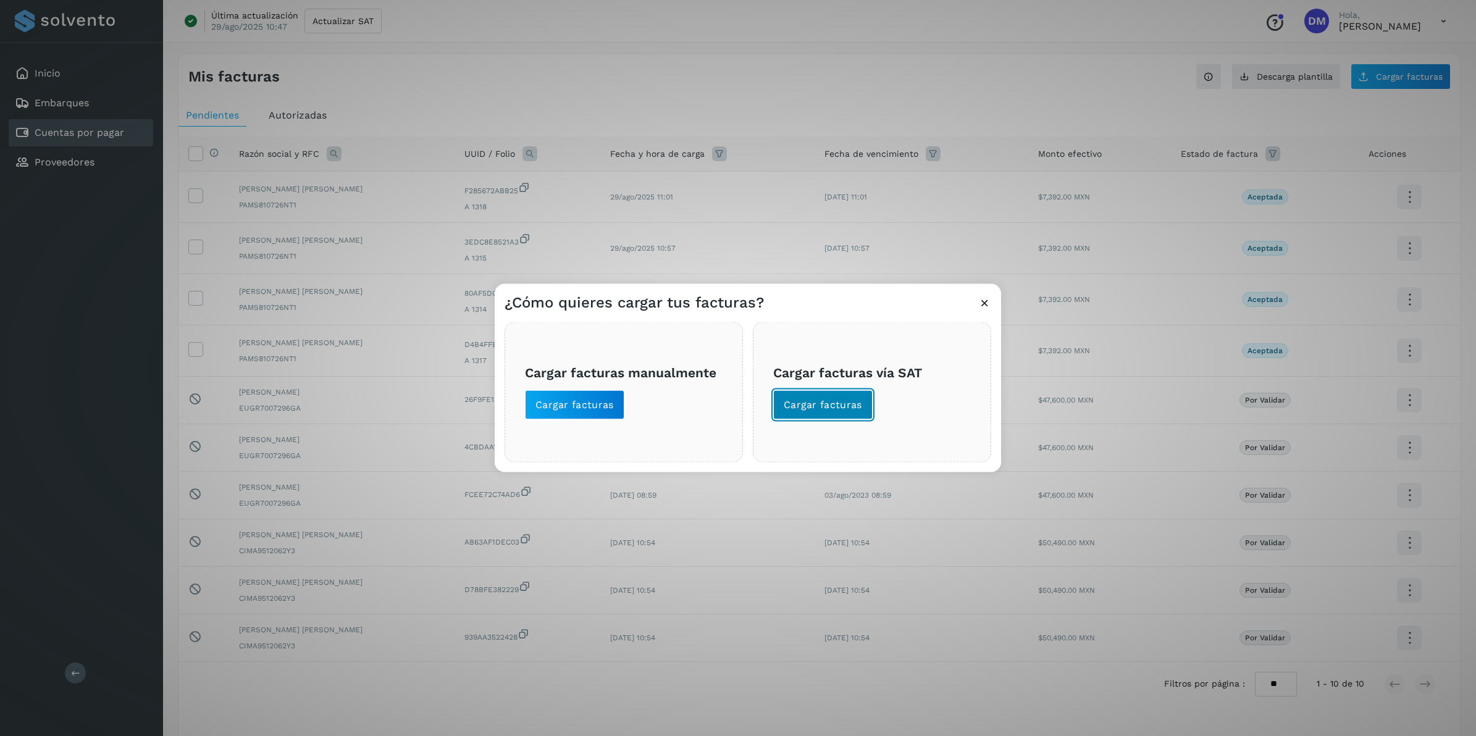
click at [865, 406] on button "Cargar facturas" at bounding box center [822, 405] width 99 height 30
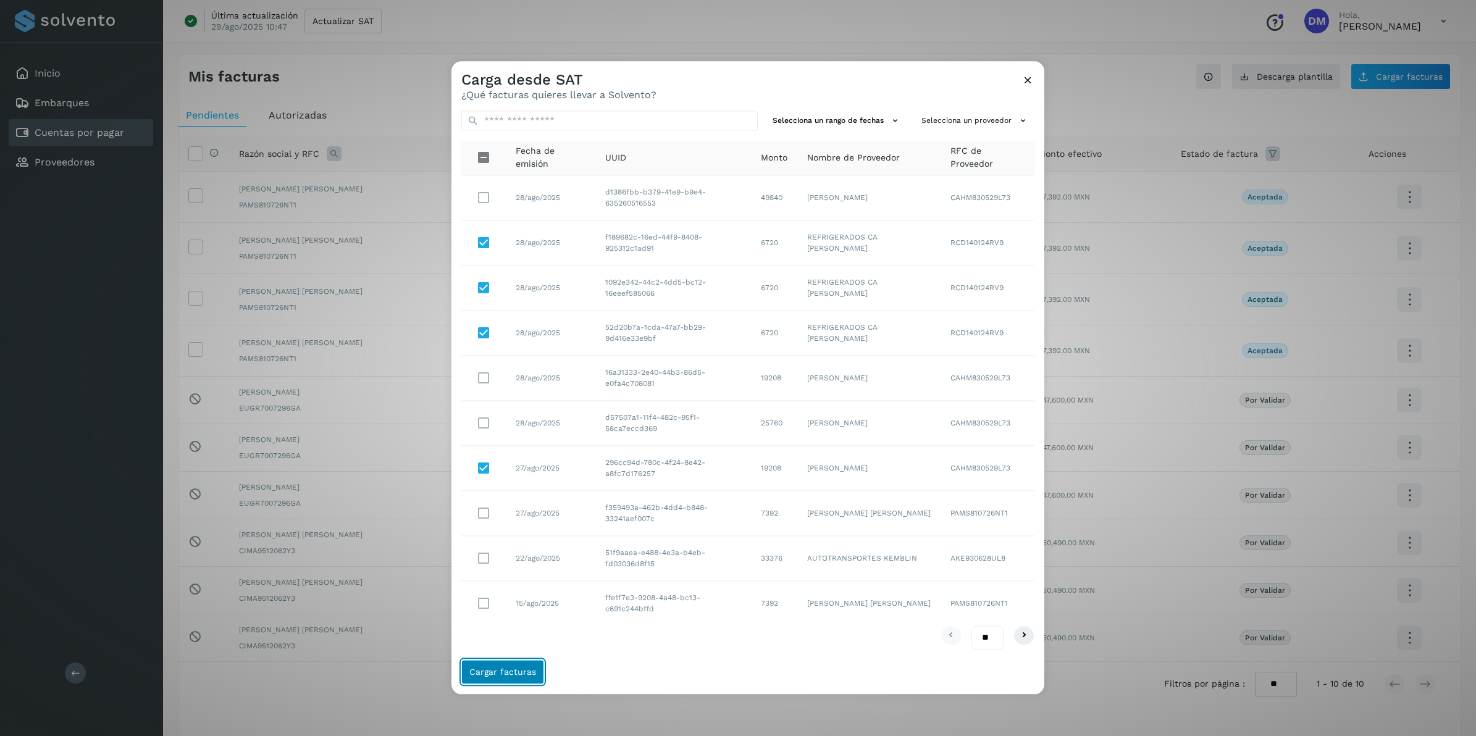
click at [505, 458] on span "Cargar facturas" at bounding box center [502, 672] width 67 height 9
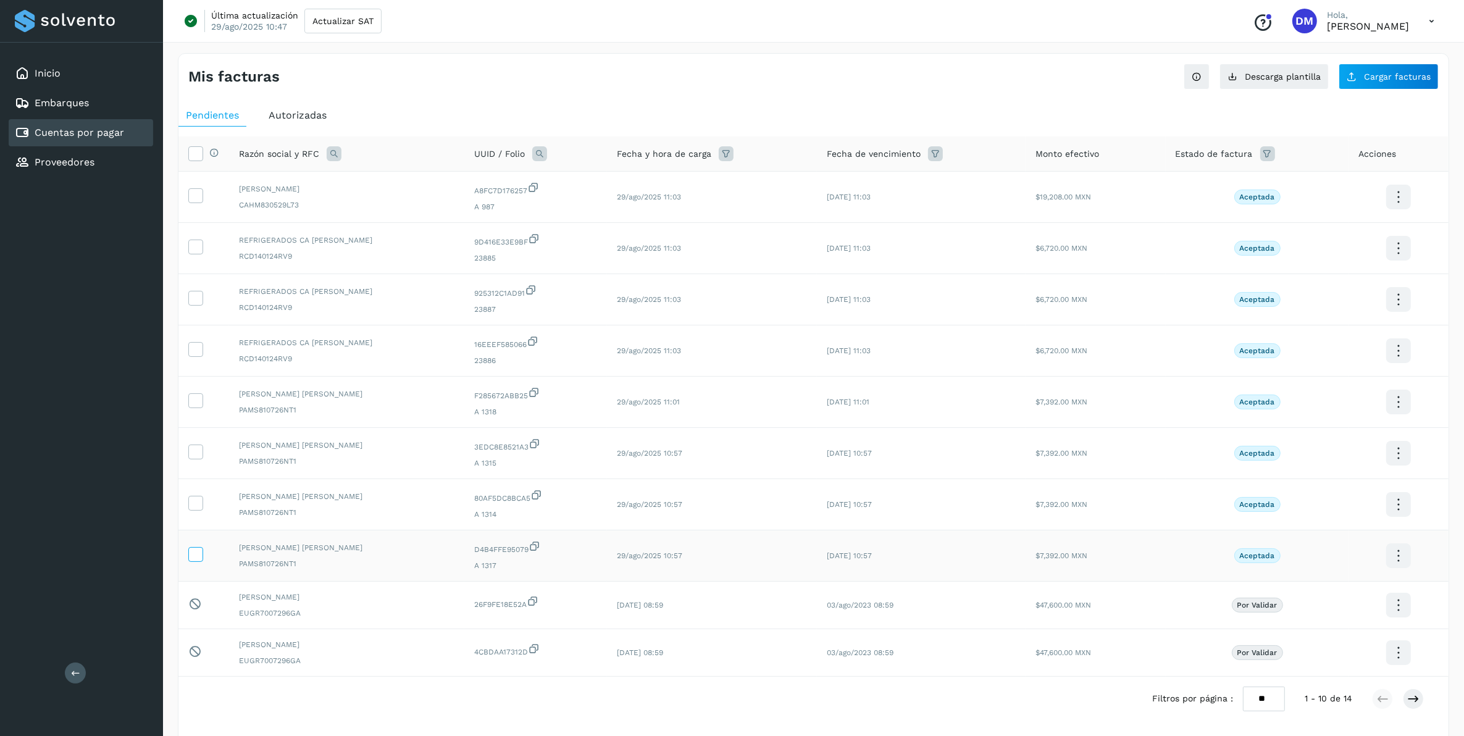
click at [201, 458] on icon at bounding box center [195, 553] width 13 height 13
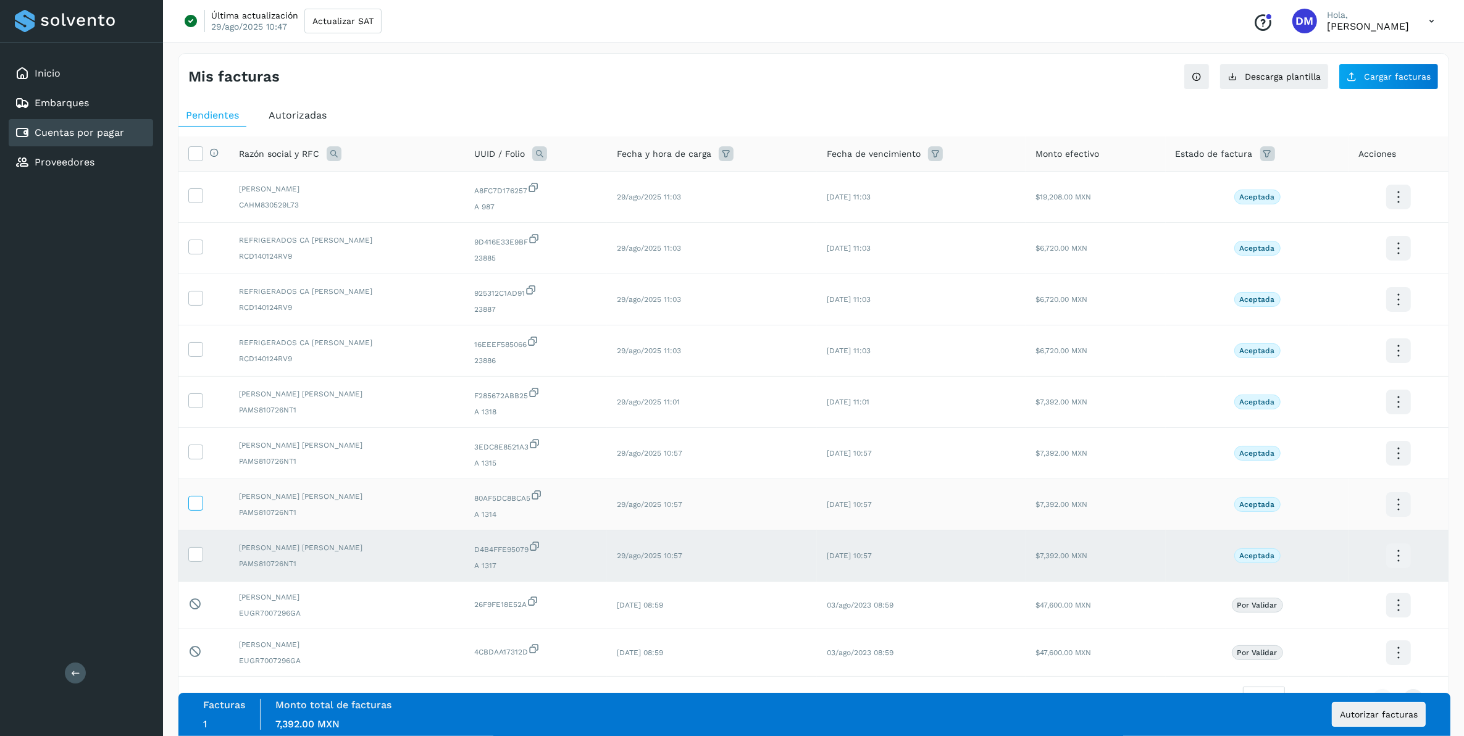
click at [195, 458] on label at bounding box center [195, 503] width 15 height 15
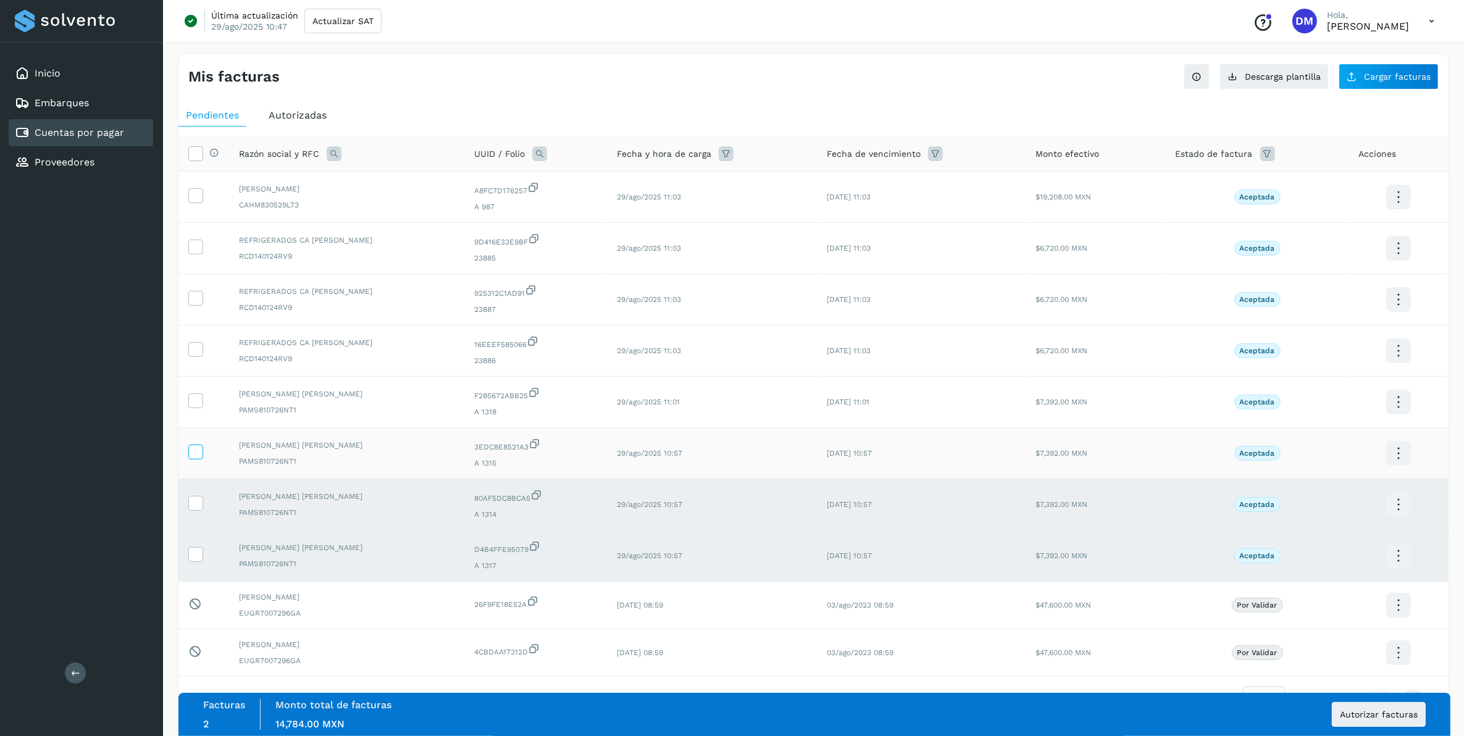
click at [188, 455] on label at bounding box center [195, 452] width 15 height 15
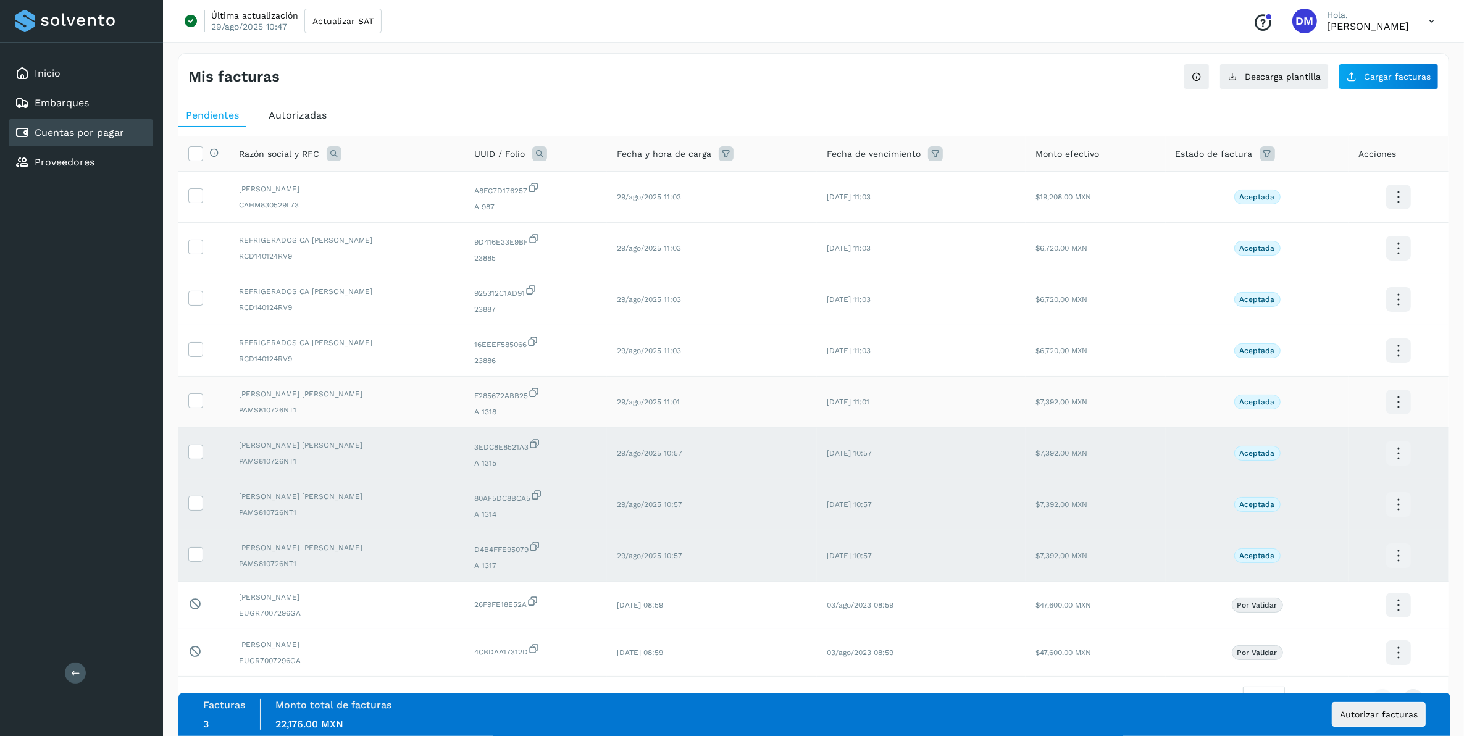
click at [204, 403] on td at bounding box center [203, 402] width 51 height 51
click at [196, 352] on icon at bounding box center [195, 348] width 13 height 13
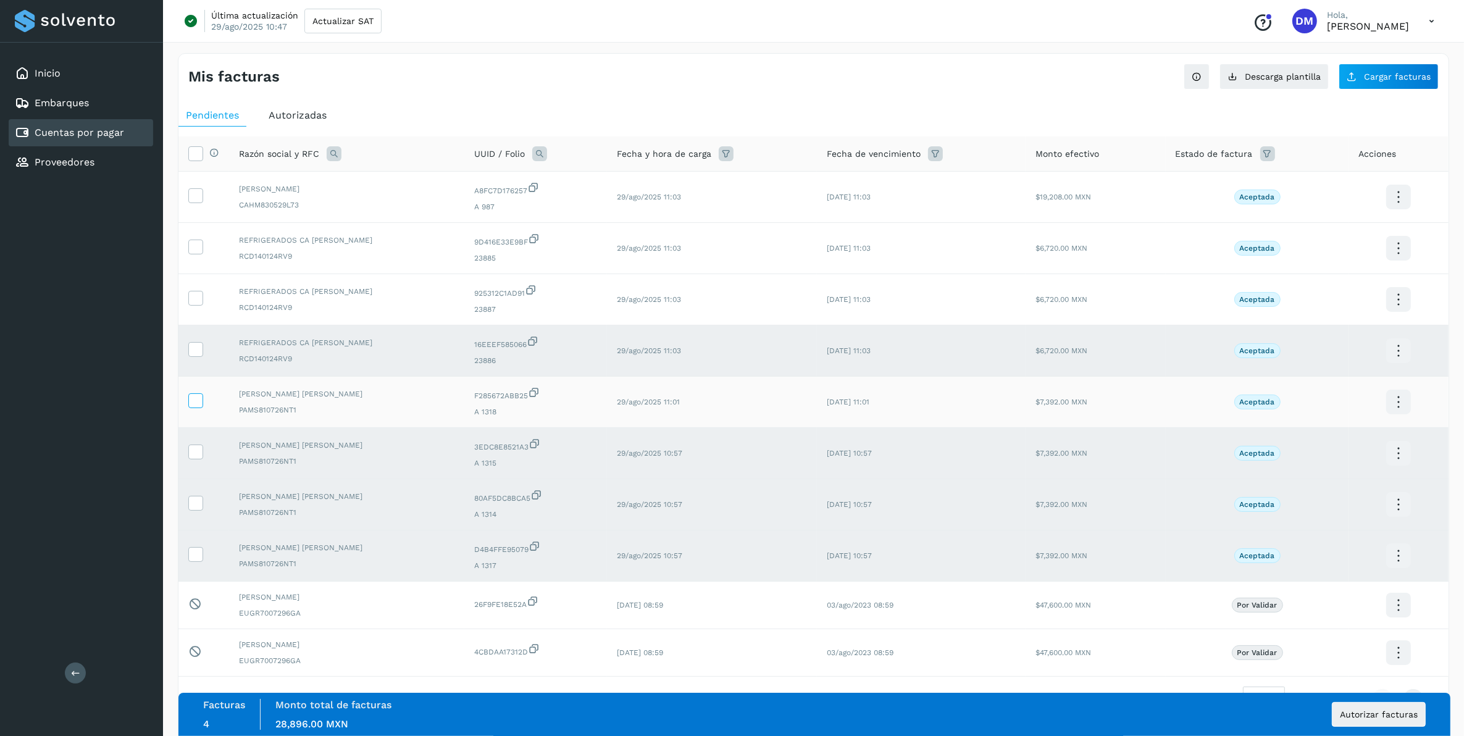
click at [198, 397] on icon at bounding box center [195, 399] width 13 height 13
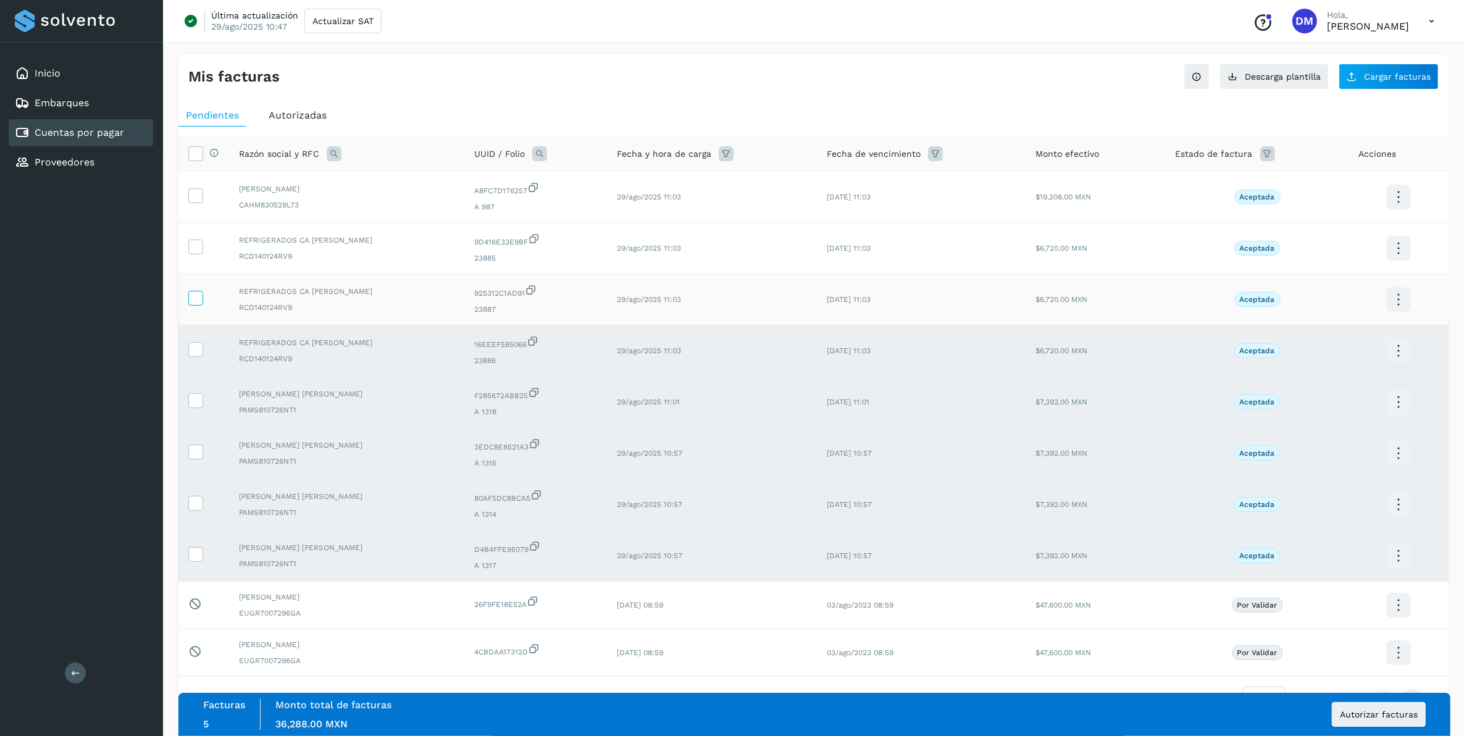
click at [199, 298] on icon at bounding box center [195, 297] width 13 height 13
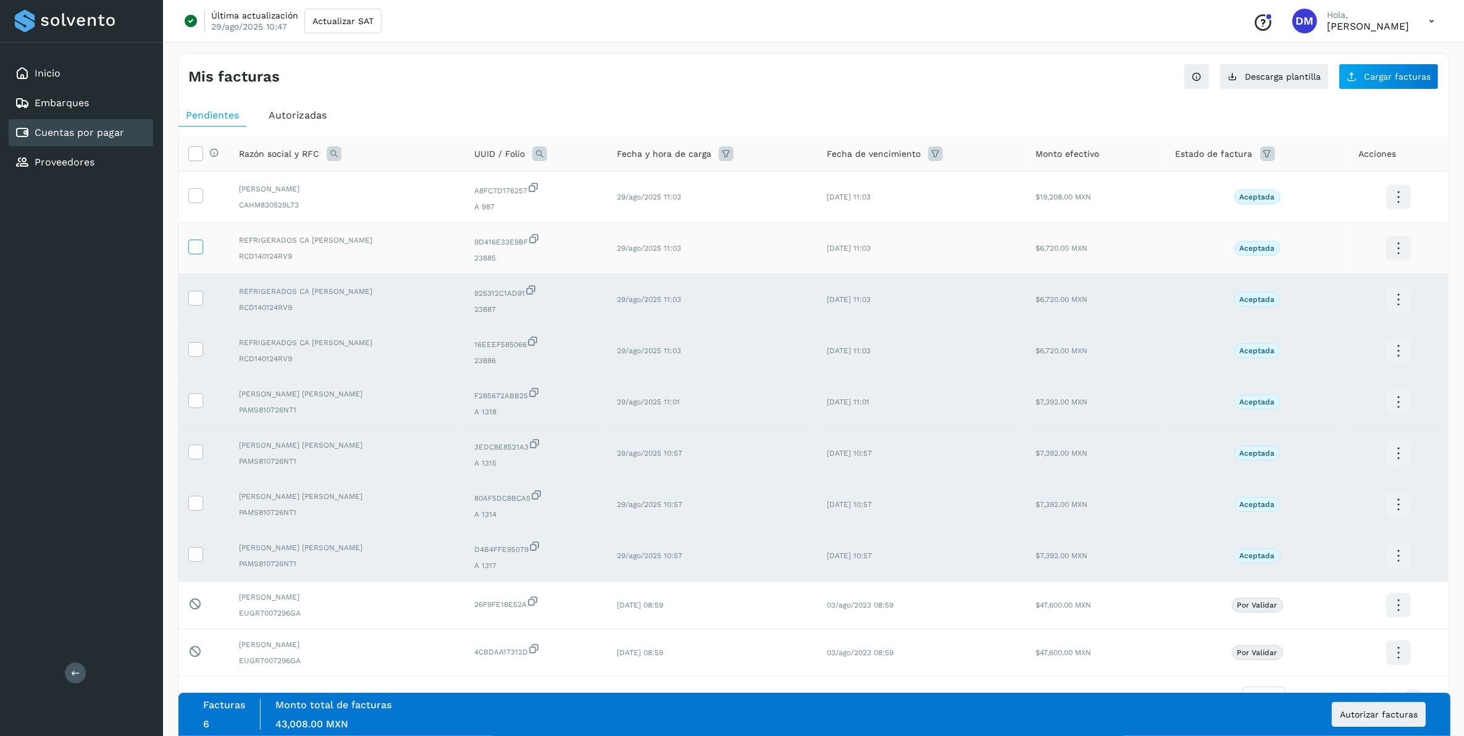
click at [195, 242] on icon at bounding box center [195, 246] width 13 height 13
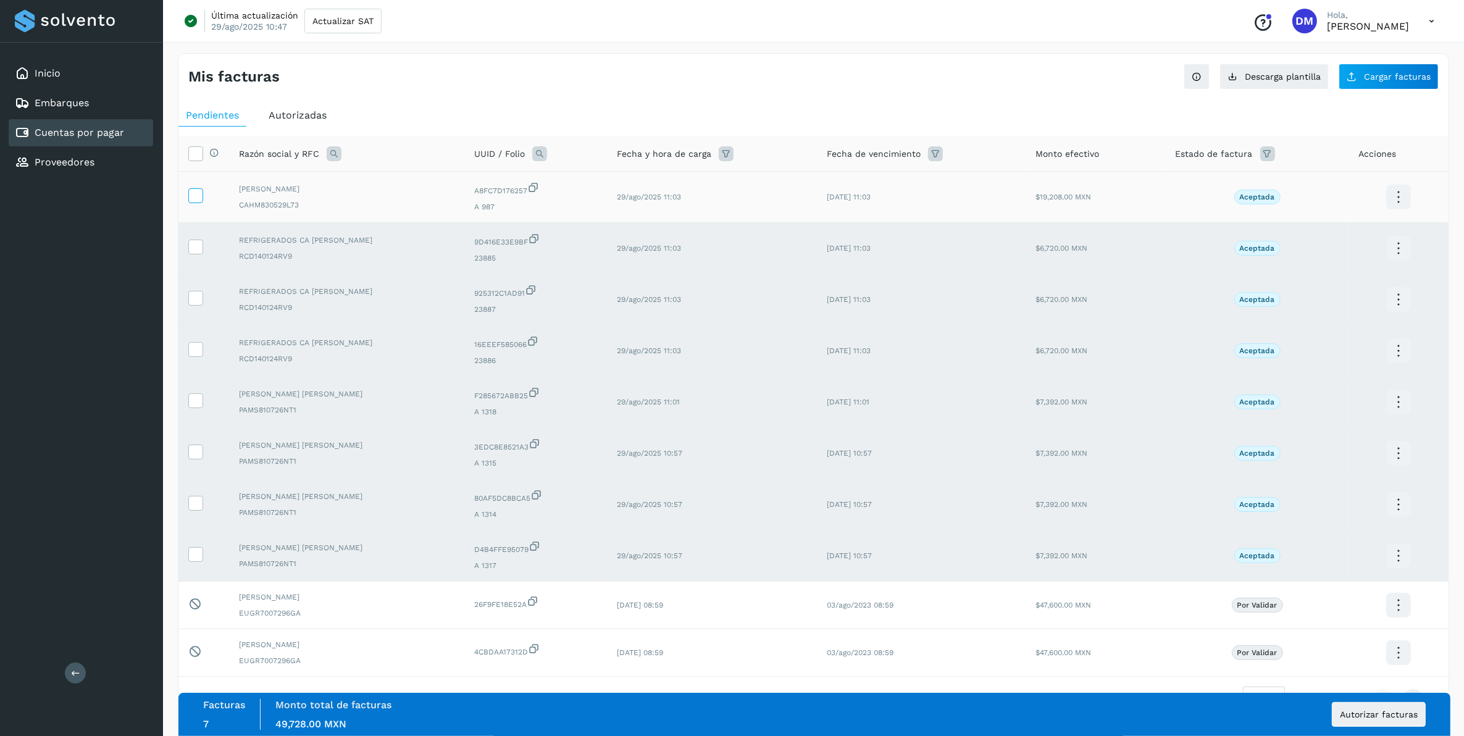
click at [190, 202] on span at bounding box center [195, 198] width 13 height 9
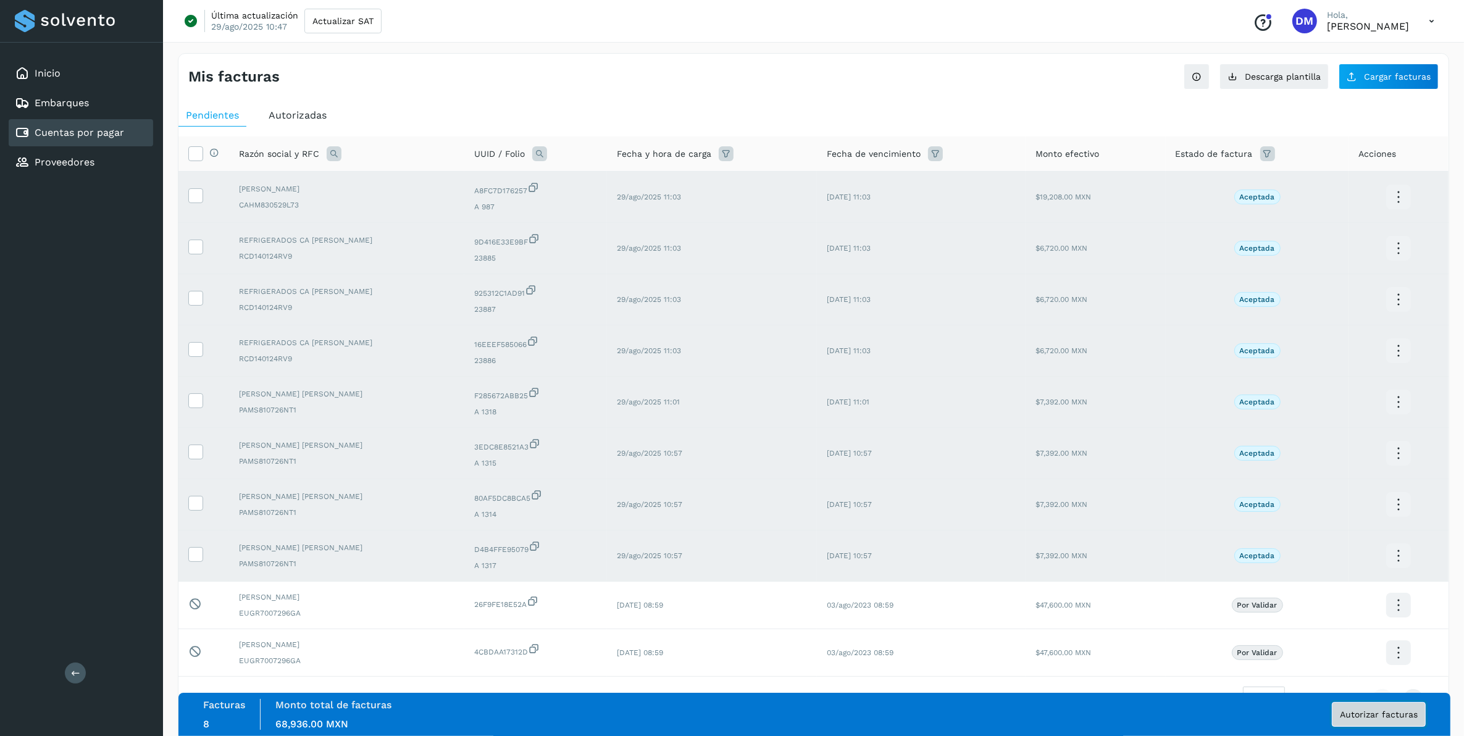
click at [970, 458] on span "Autorizar facturas" at bounding box center [1379, 714] width 78 height 9
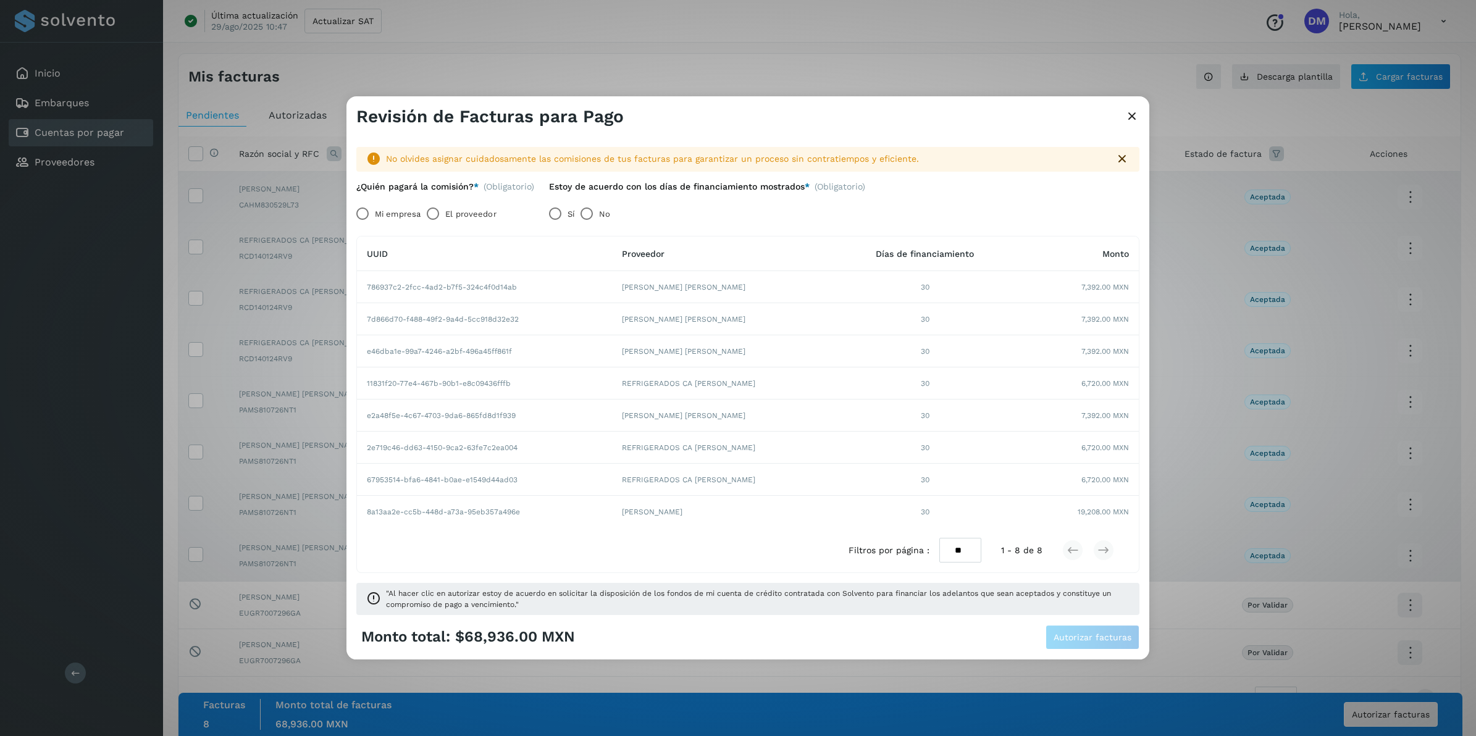
click at [457, 214] on label "El proveedor" at bounding box center [470, 213] width 51 height 25
click at [970, 458] on button "Autorizar facturas" at bounding box center [1093, 637] width 94 height 25
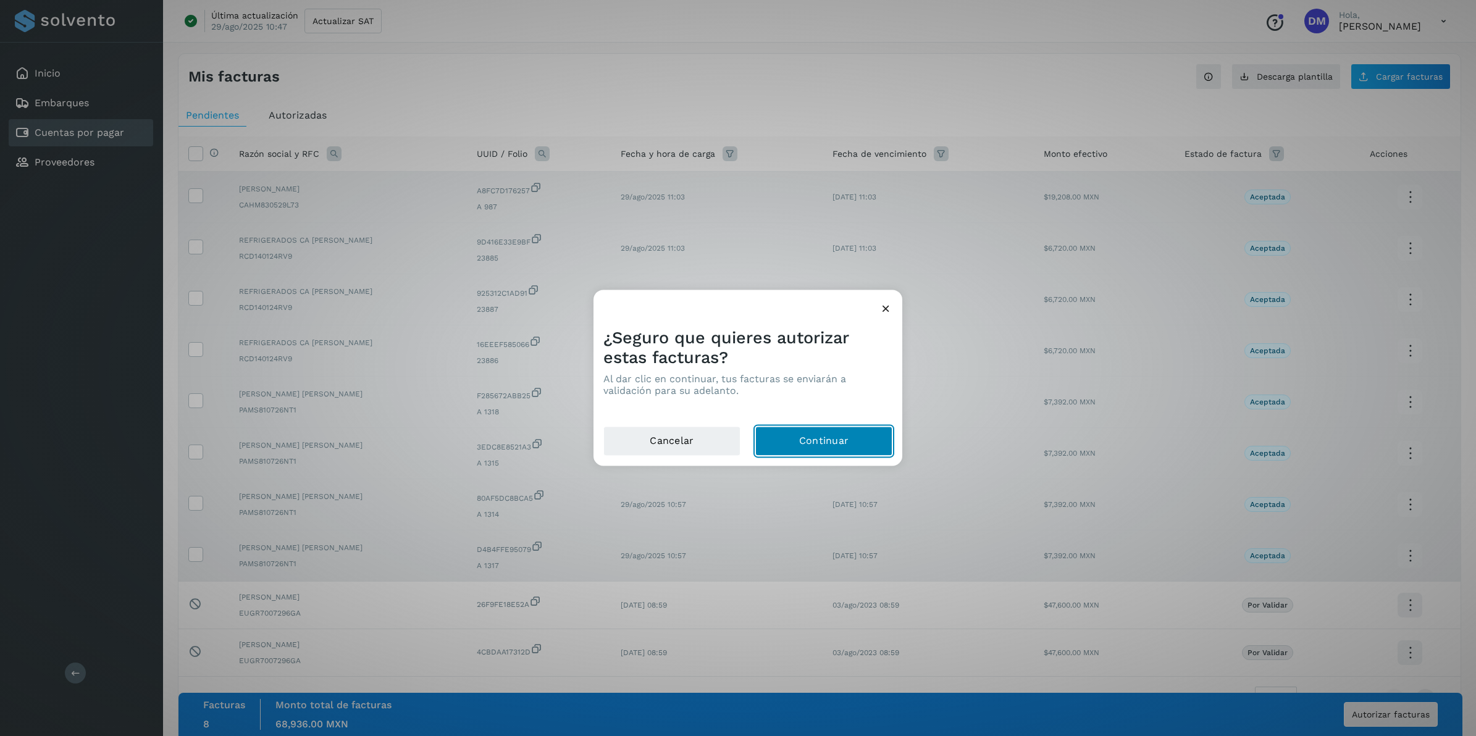
click at [828, 437] on button "Continuar" at bounding box center [823, 442] width 137 height 30
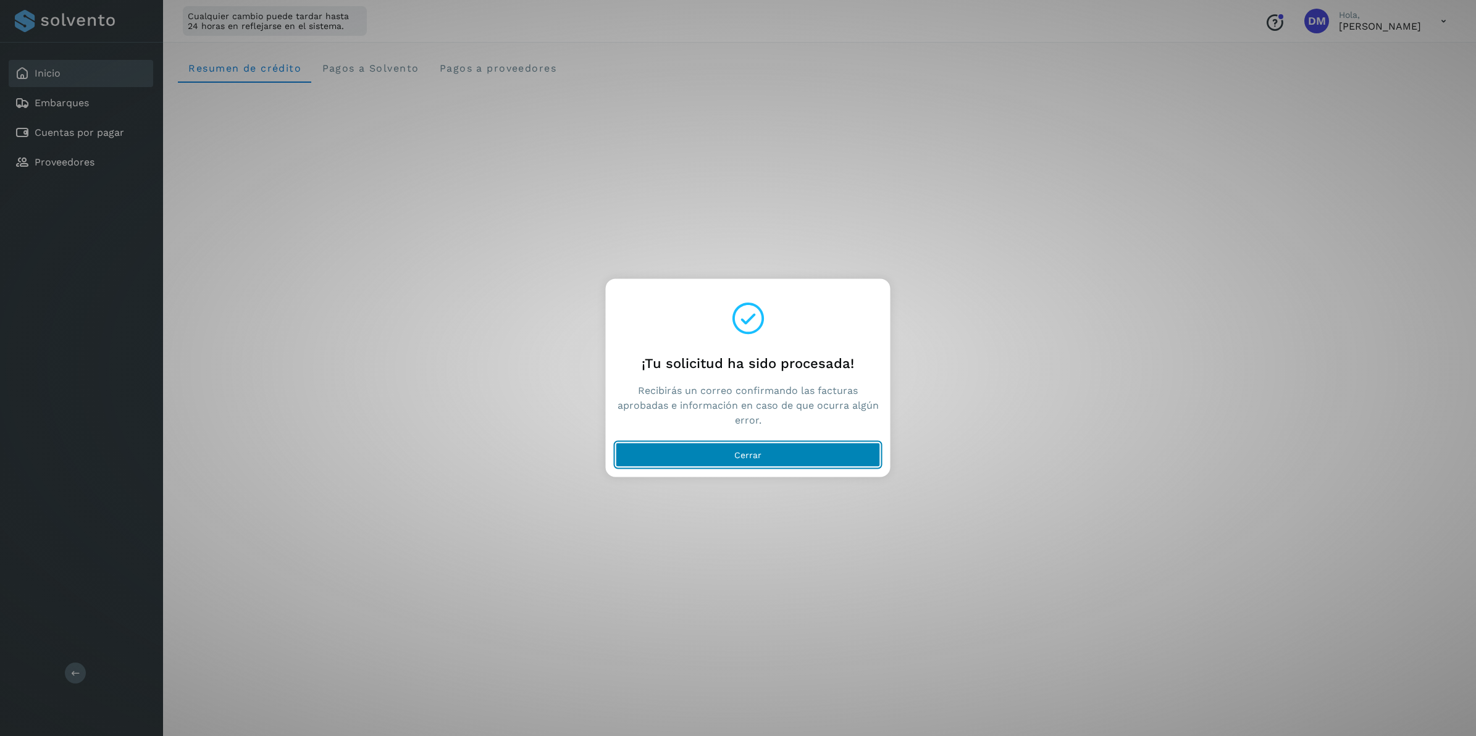
click at [799, 448] on button "Cerrar" at bounding box center [748, 455] width 265 height 25
